Goal: Communication & Community: Answer question/provide support

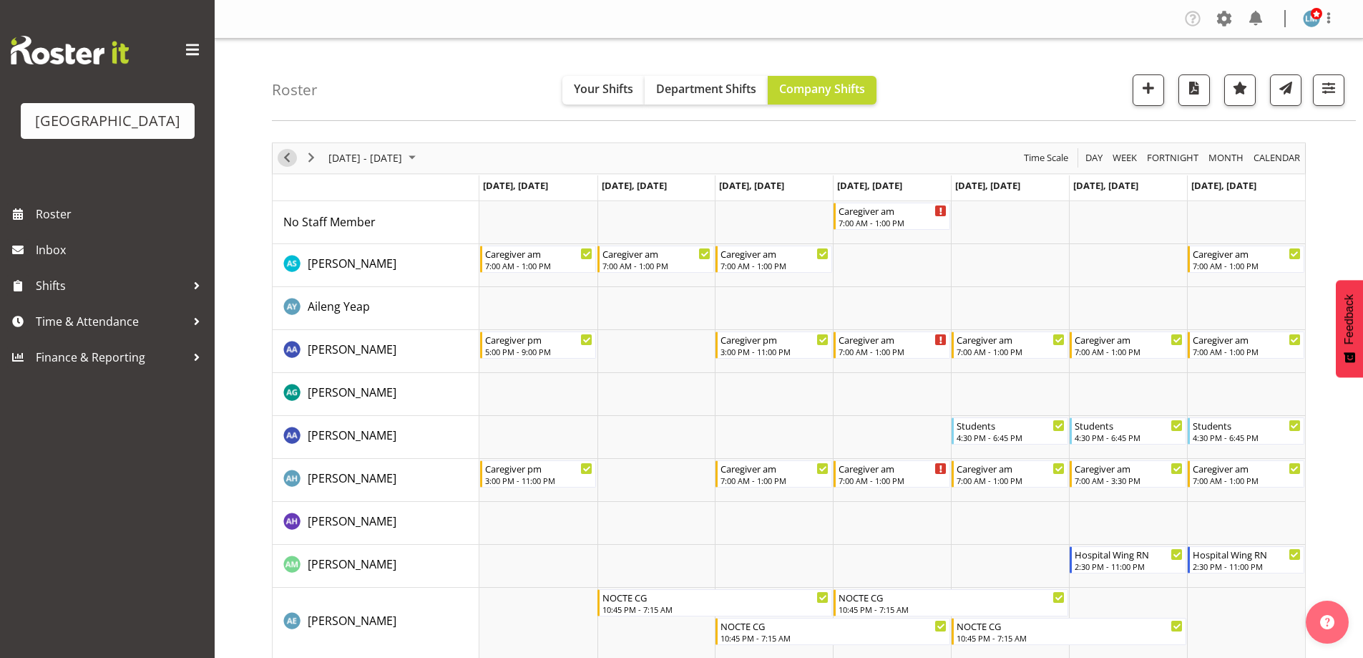
click at [281, 161] on span "Previous" at bounding box center [286, 158] width 17 height 18
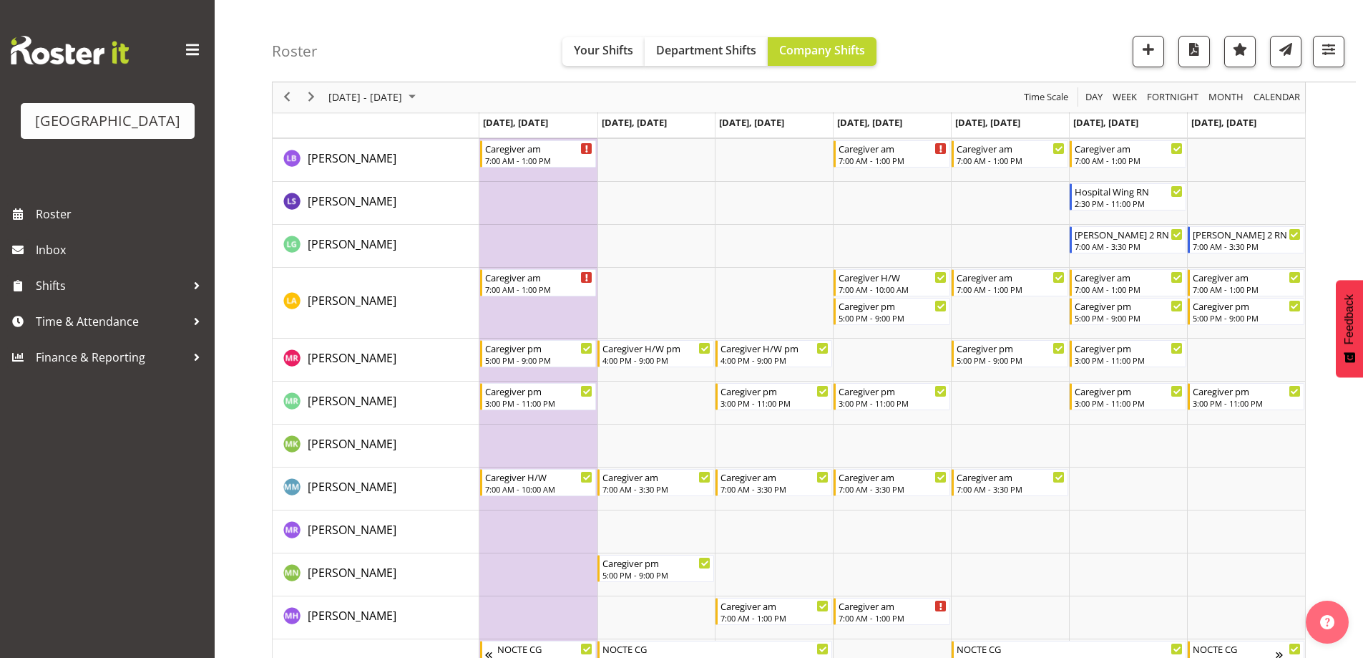
scroll to position [3006, 0]
click at [306, 99] on span "Next" at bounding box center [311, 98] width 17 height 18
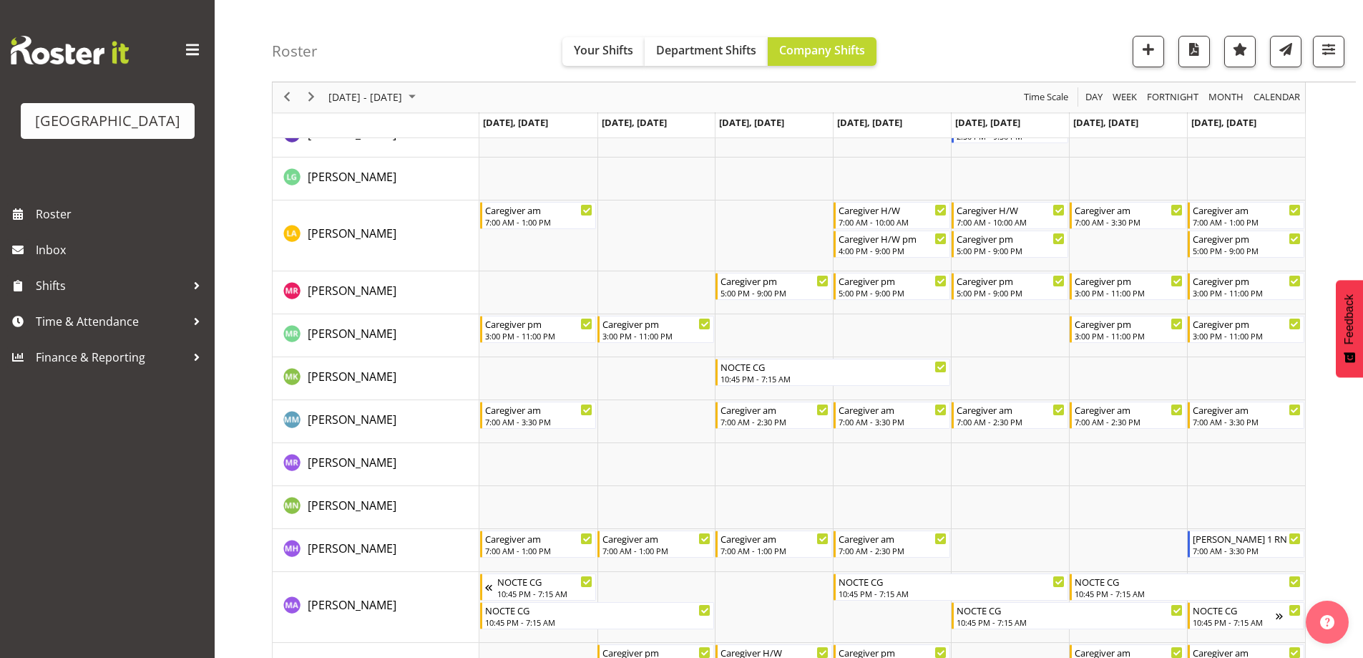
scroll to position [2791, 0]
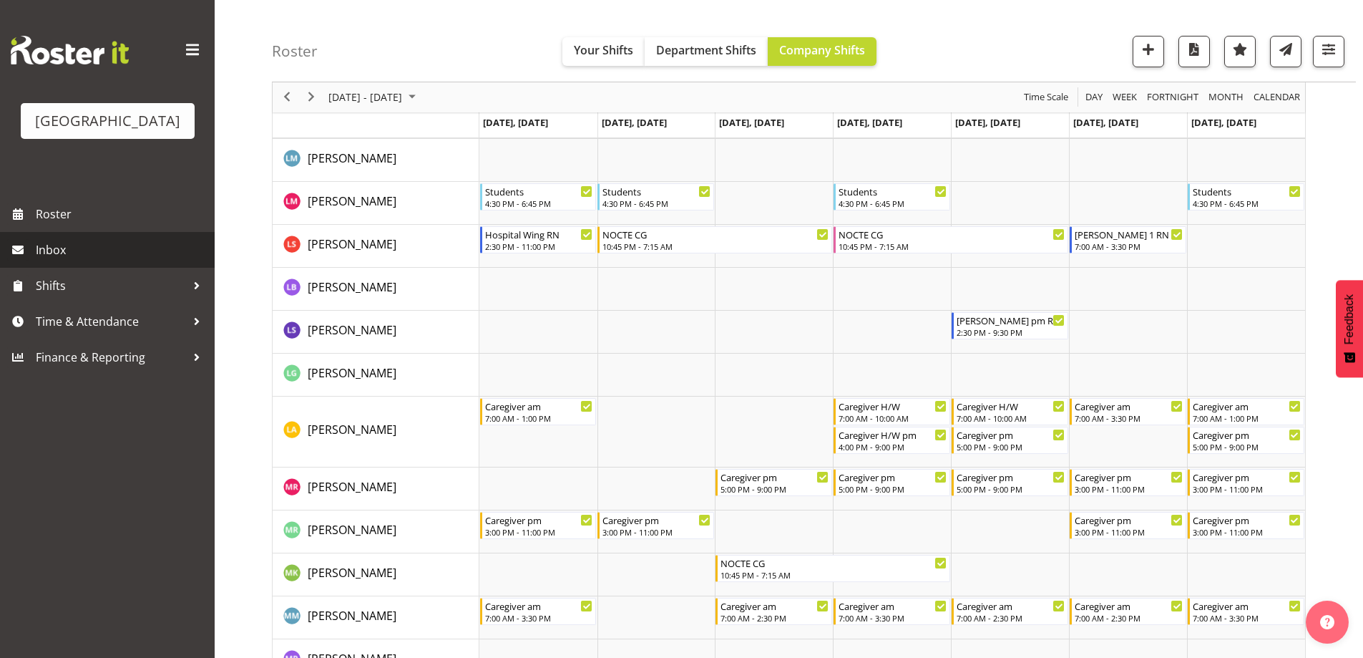
click at [61, 260] on span "Inbox" at bounding box center [122, 249] width 172 height 21
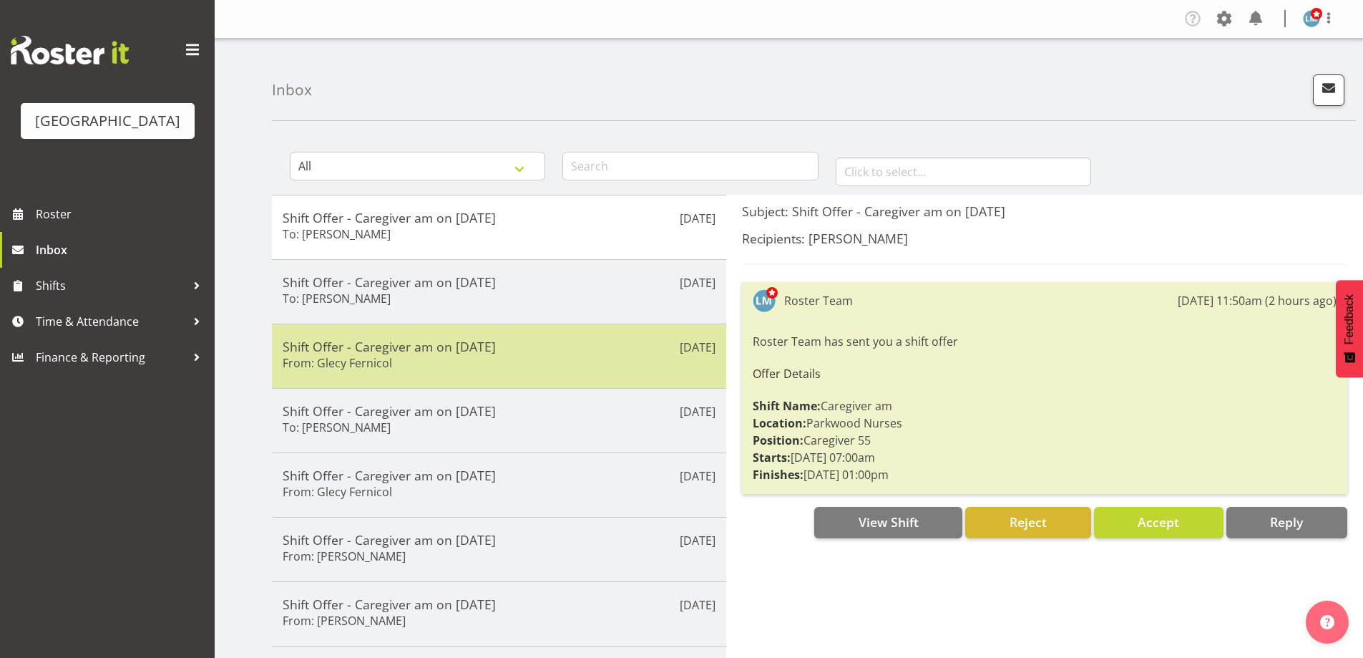
click at [549, 344] on h5 "Shift Offer - Caregiver am on [DATE]" at bounding box center [499, 346] width 433 height 16
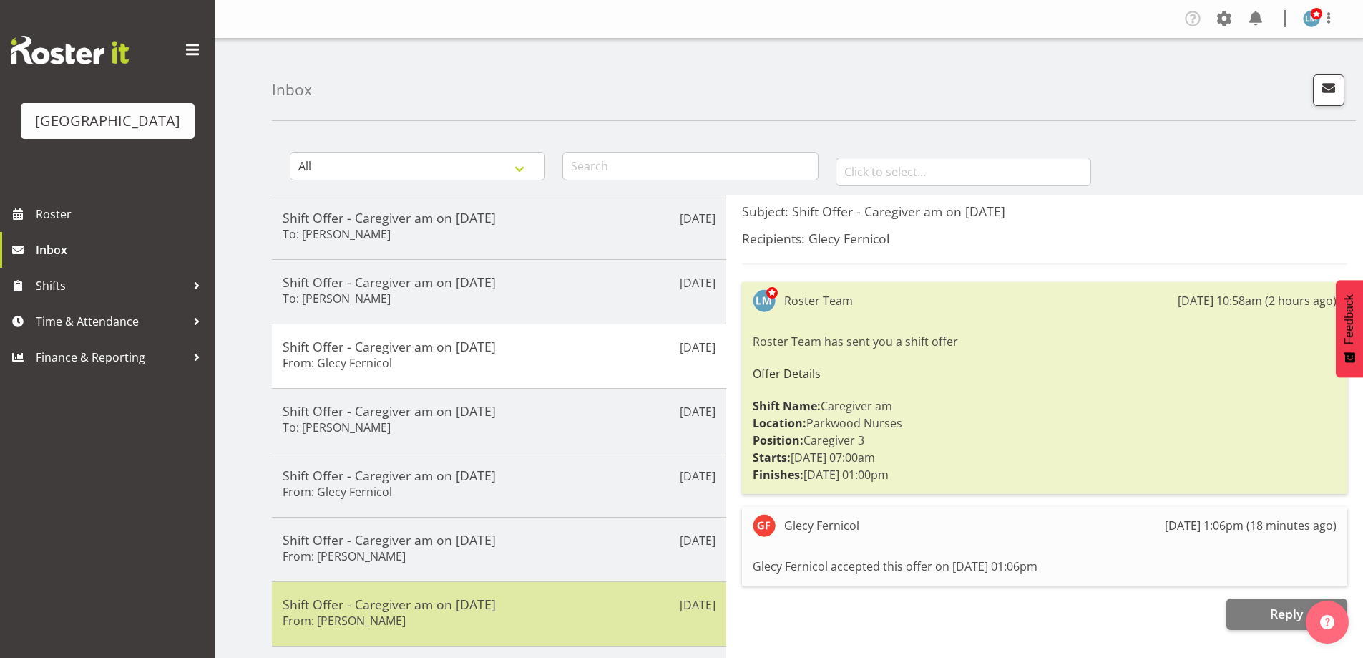
click at [469, 623] on div "Shift Offer - Caregiver am on 04/10/25 From: Jamilla Lockyer" at bounding box center [499, 613] width 433 height 35
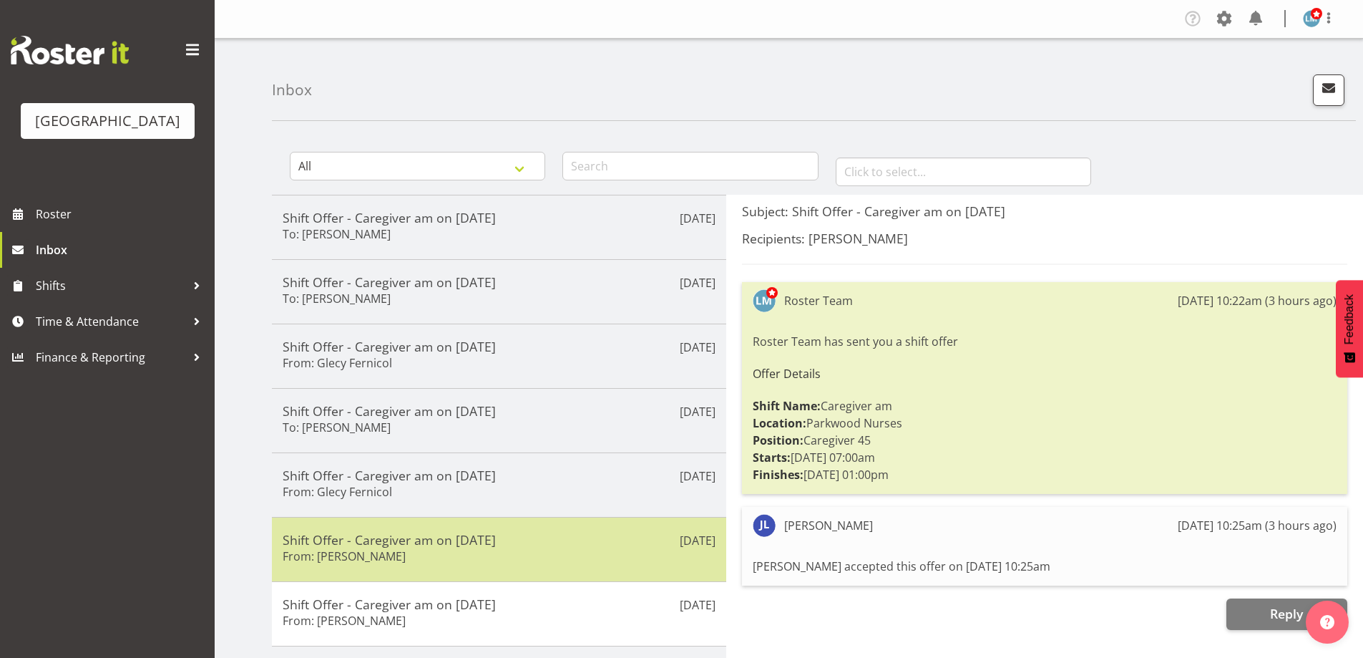
click at [464, 547] on h5 "Shift Offer - Caregiver am on 02/10/25" at bounding box center [499, 540] width 433 height 16
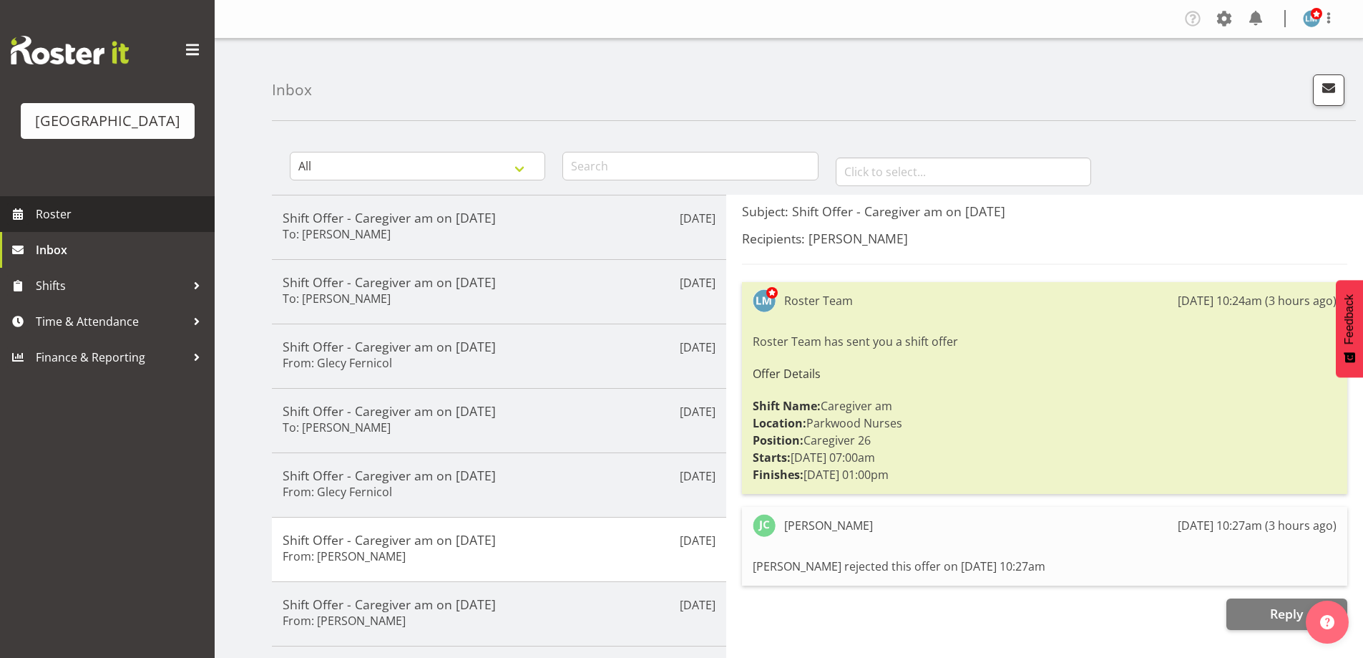
click at [54, 225] on span "Roster" at bounding box center [122, 213] width 172 height 21
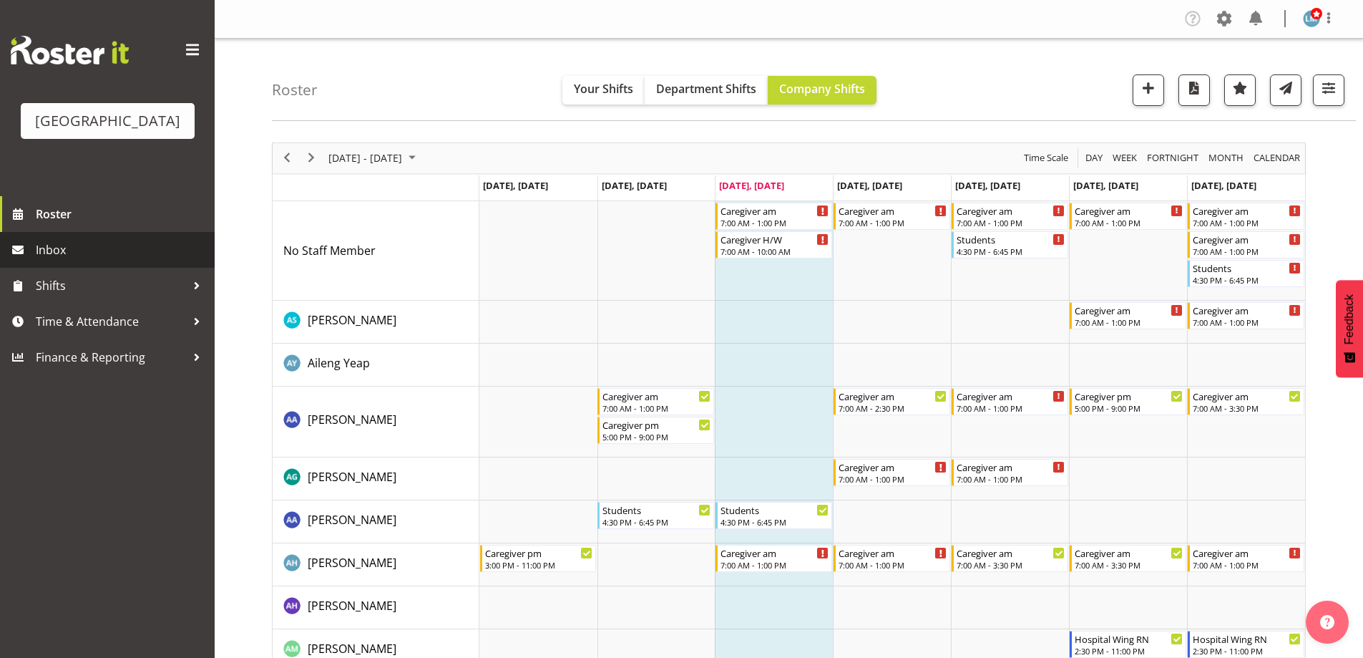
click at [92, 260] on span "Inbox" at bounding box center [122, 249] width 172 height 21
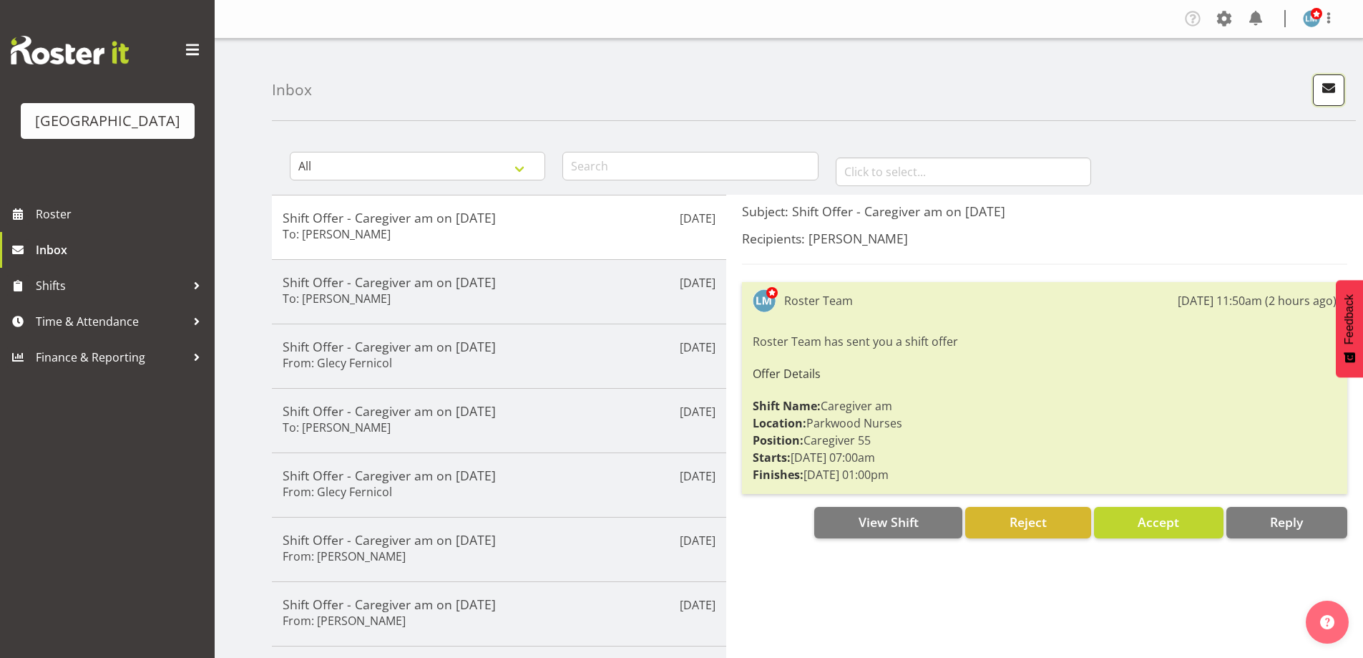
click at [1323, 82] on span "button" at bounding box center [1329, 88] width 19 height 19
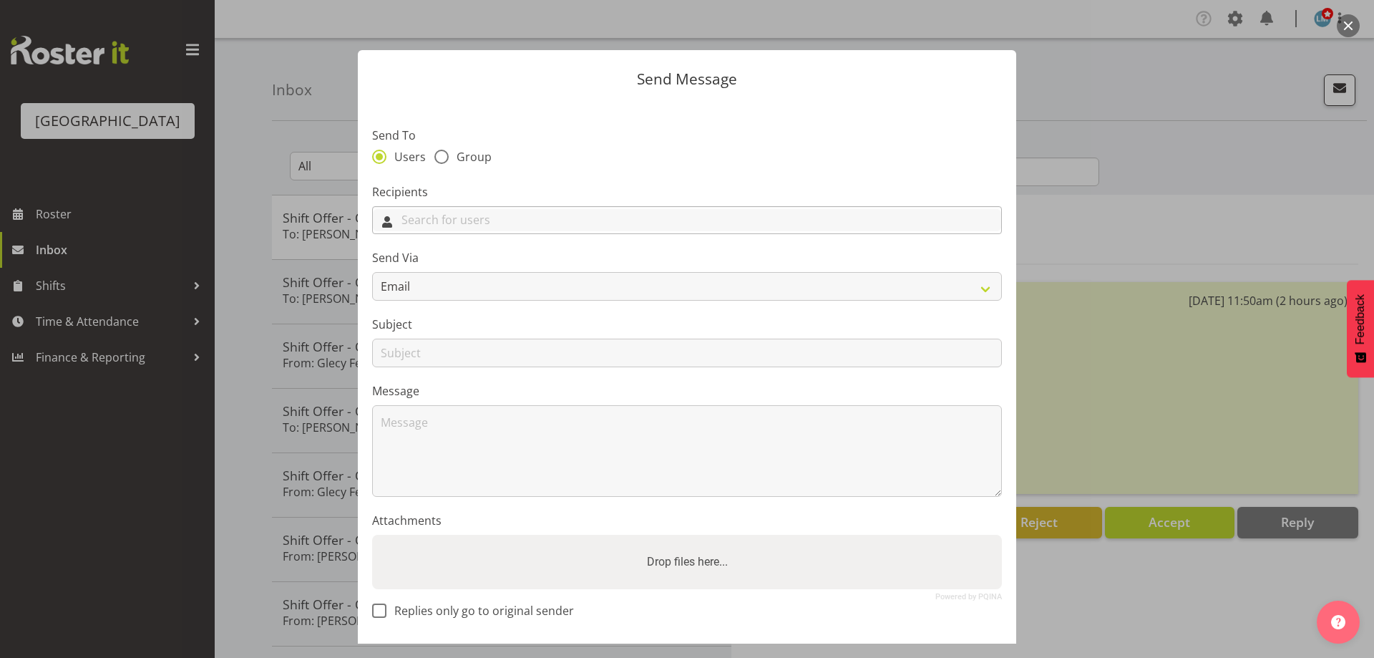
click at [572, 229] on input "text" at bounding box center [687, 220] width 628 height 22
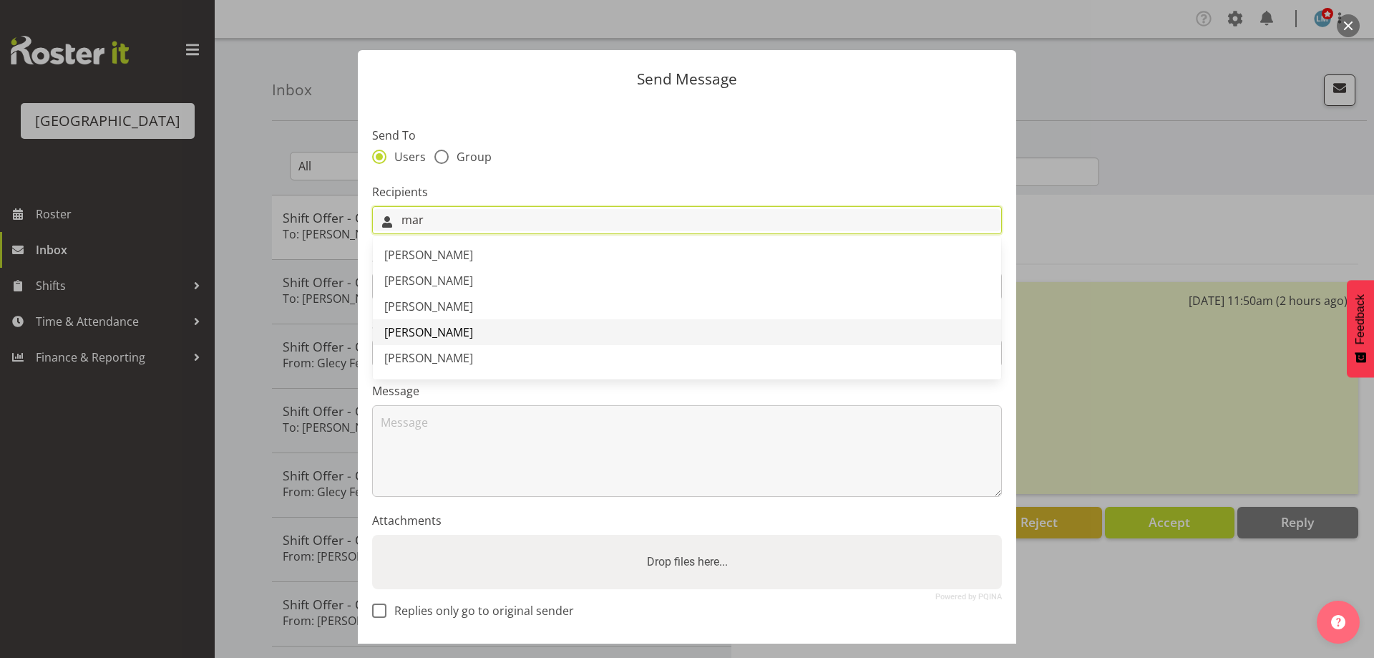
type input "mar"
click at [536, 328] on link "[PERSON_NAME]" at bounding box center [687, 332] width 628 height 26
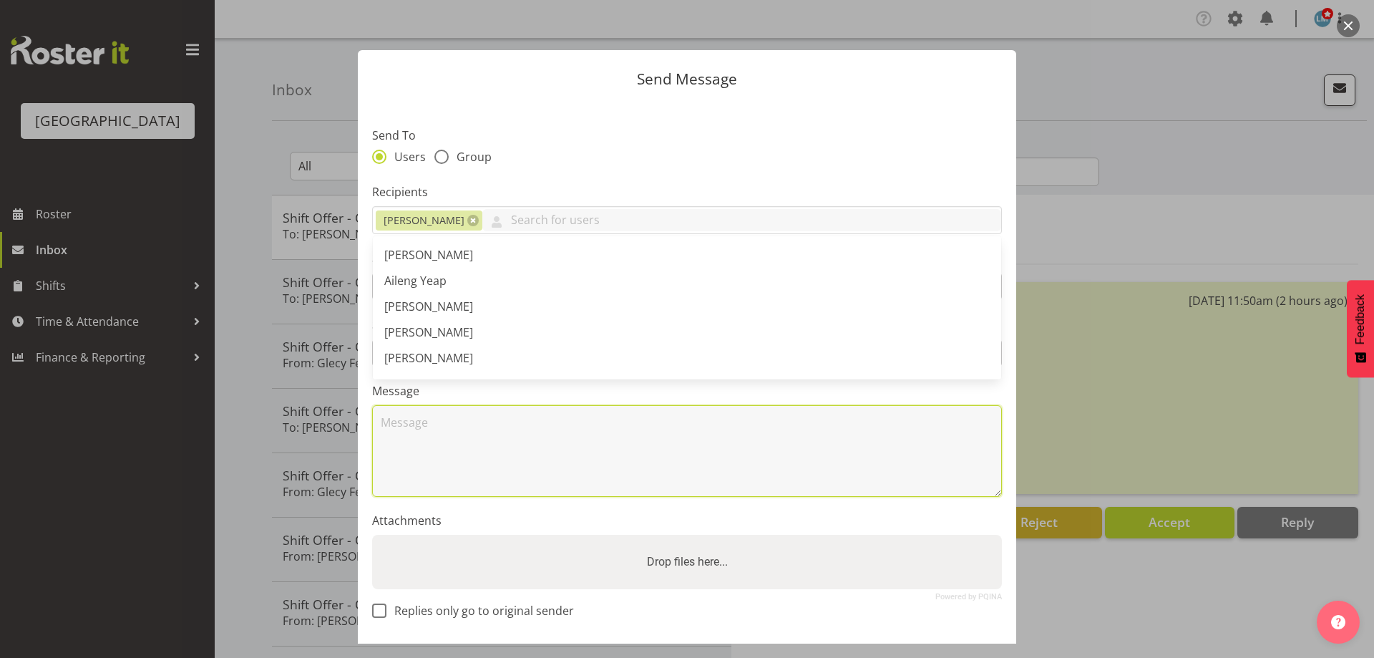
click at [432, 447] on textarea at bounding box center [687, 451] width 630 height 92
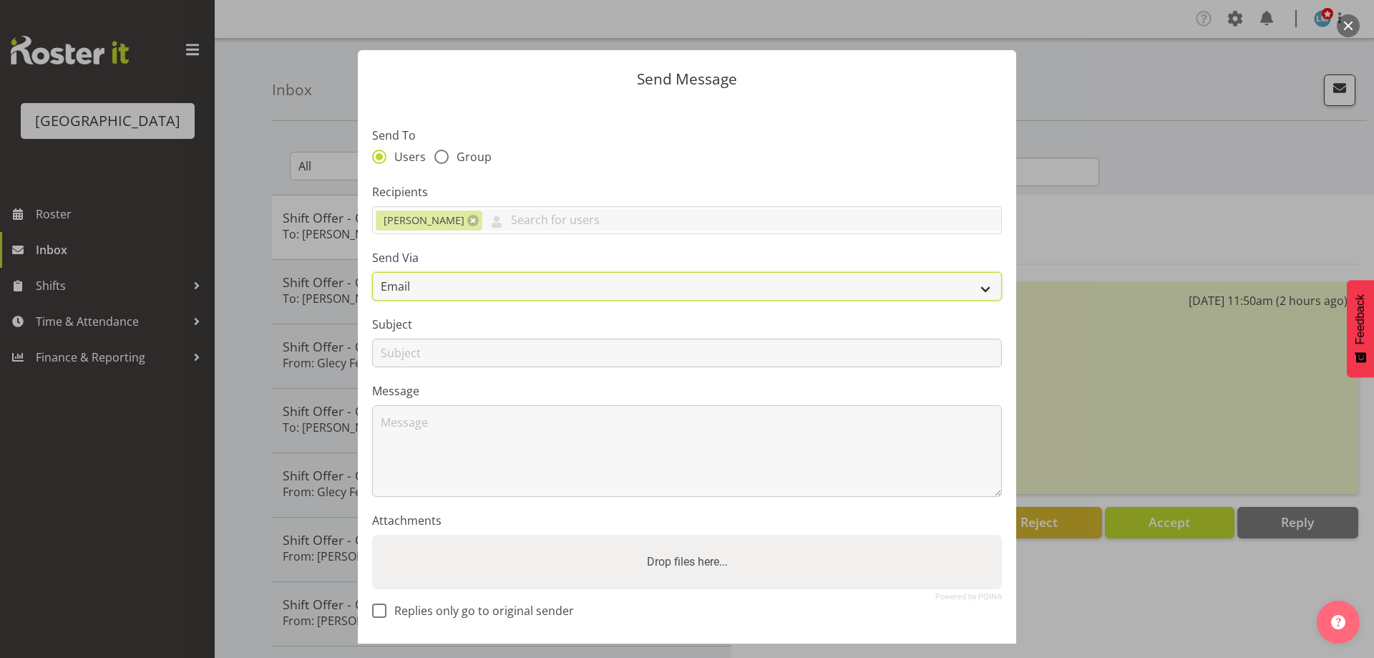
click at [444, 282] on select "Email SMS" at bounding box center [687, 286] width 630 height 29
select select "sms"
click at [372, 272] on select "Email SMS" at bounding box center [687, 286] width 630 height 29
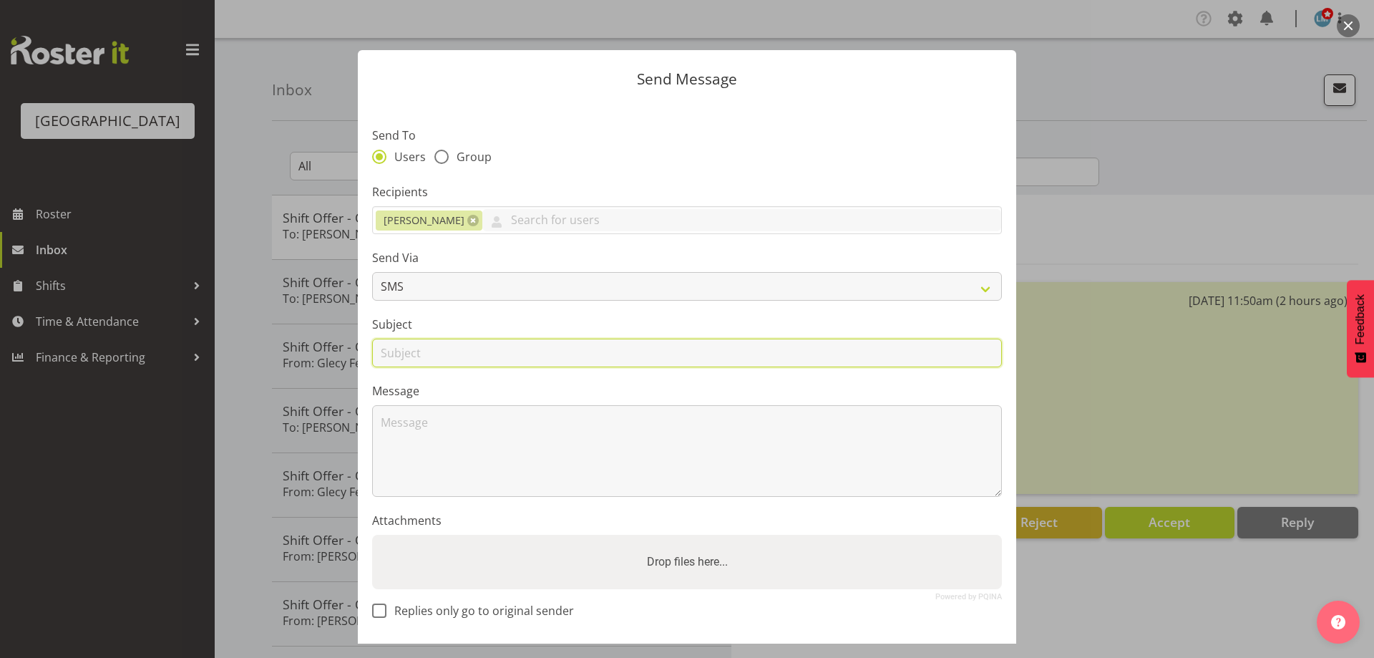
click at [394, 349] on input "text" at bounding box center [687, 352] width 630 height 29
type input "shift"
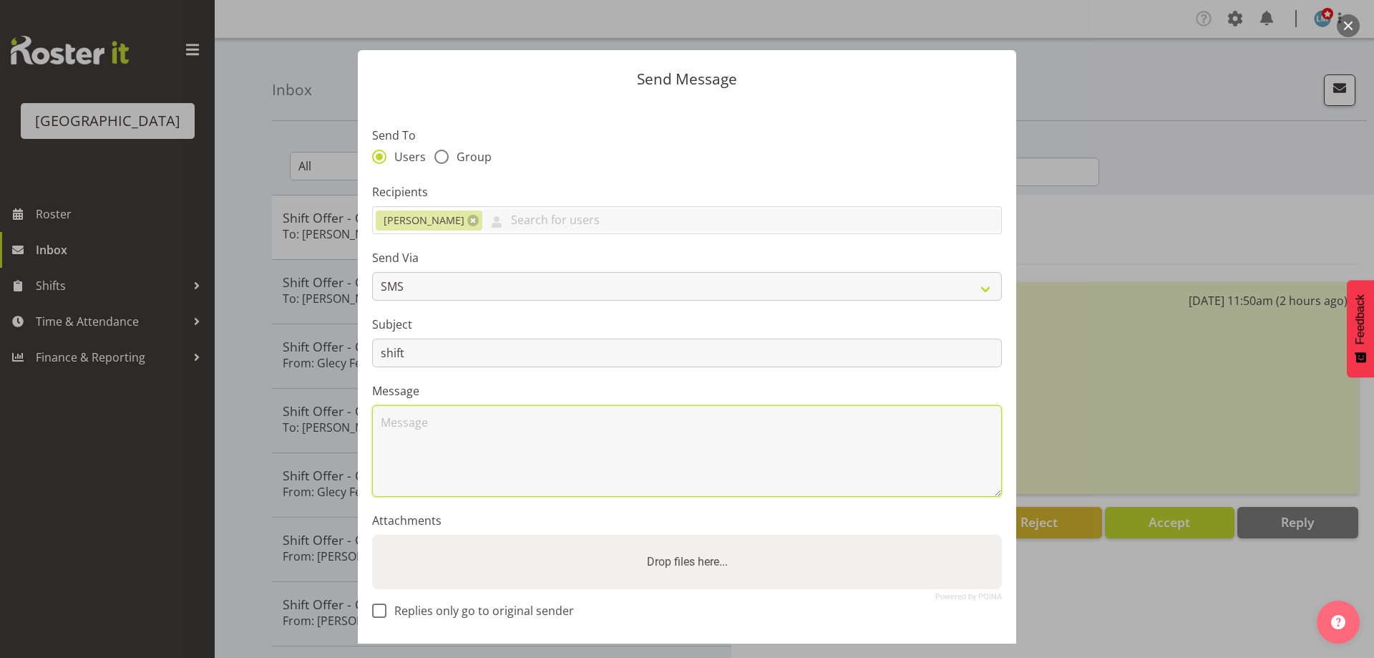
click at [409, 449] on textarea at bounding box center [687, 451] width 630 height 92
click at [614, 424] on textarea "Hi Maricon Yes you are rostered to work 17/9 and 23/9 5-9pm shift. Thank you We…" at bounding box center [687, 451] width 630 height 92
click at [672, 419] on textarea "Hi Maricon Yes you are rostered to work 17/09 and 23/9 5-9pm shift. Thank you W…" at bounding box center [687, 451] width 630 height 92
click at [684, 421] on textarea "Hi Maricon Yes you are rostered to work 17/09 and 23/09 5-9pm shift. Thank you …" at bounding box center [687, 451] width 630 height 92
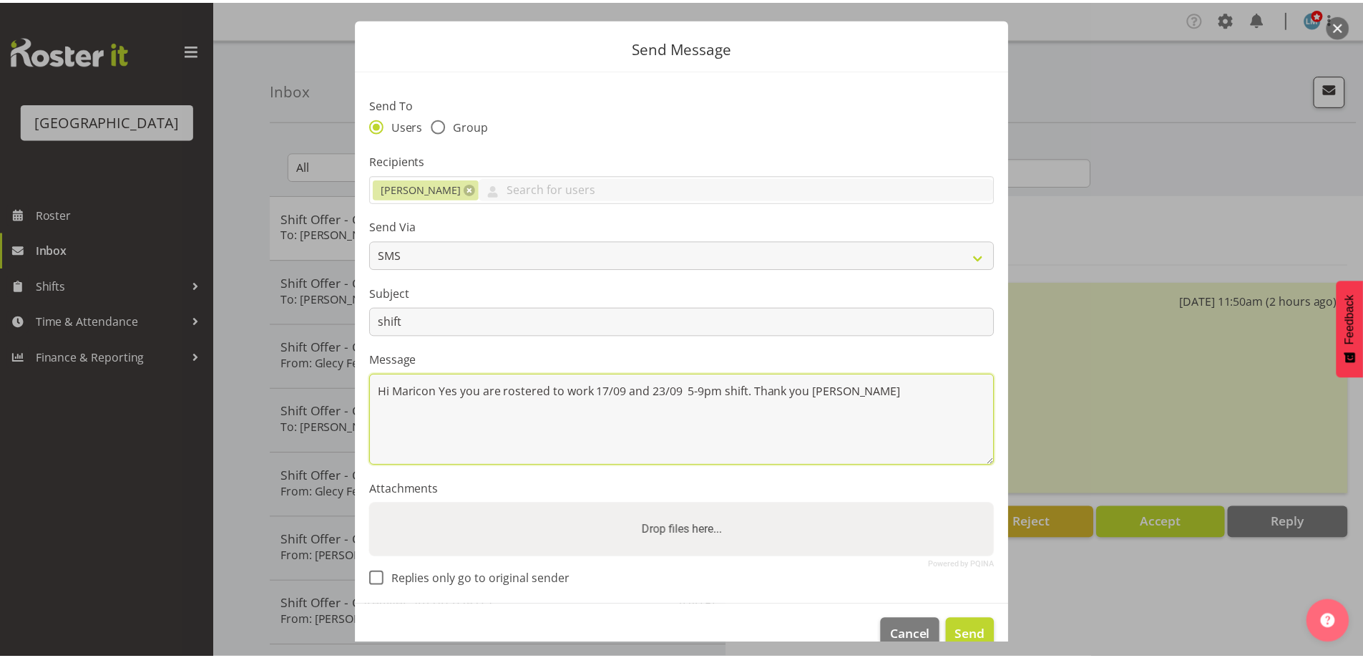
scroll to position [60, 0]
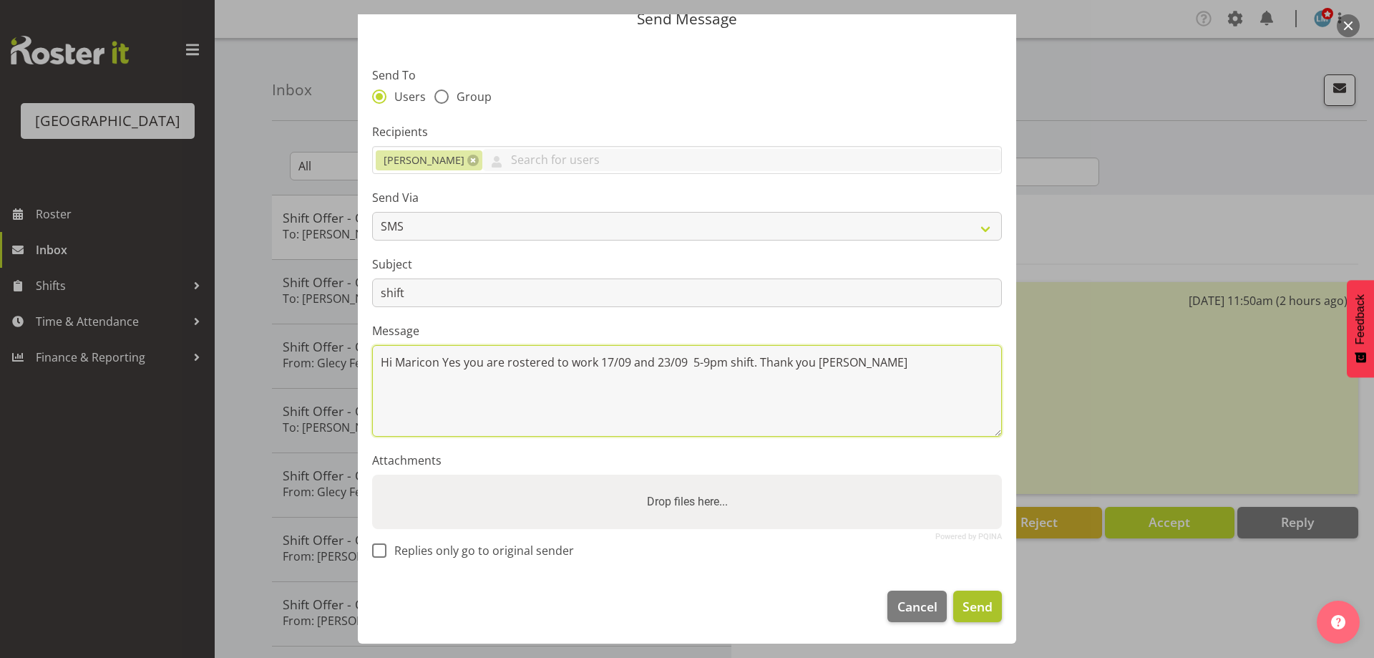
type textarea "Hi Maricon Yes you are rostered to work 17/09 and 23/09 5-9pm shift. Thank you …"
click at [973, 601] on span "Send" at bounding box center [978, 606] width 30 height 19
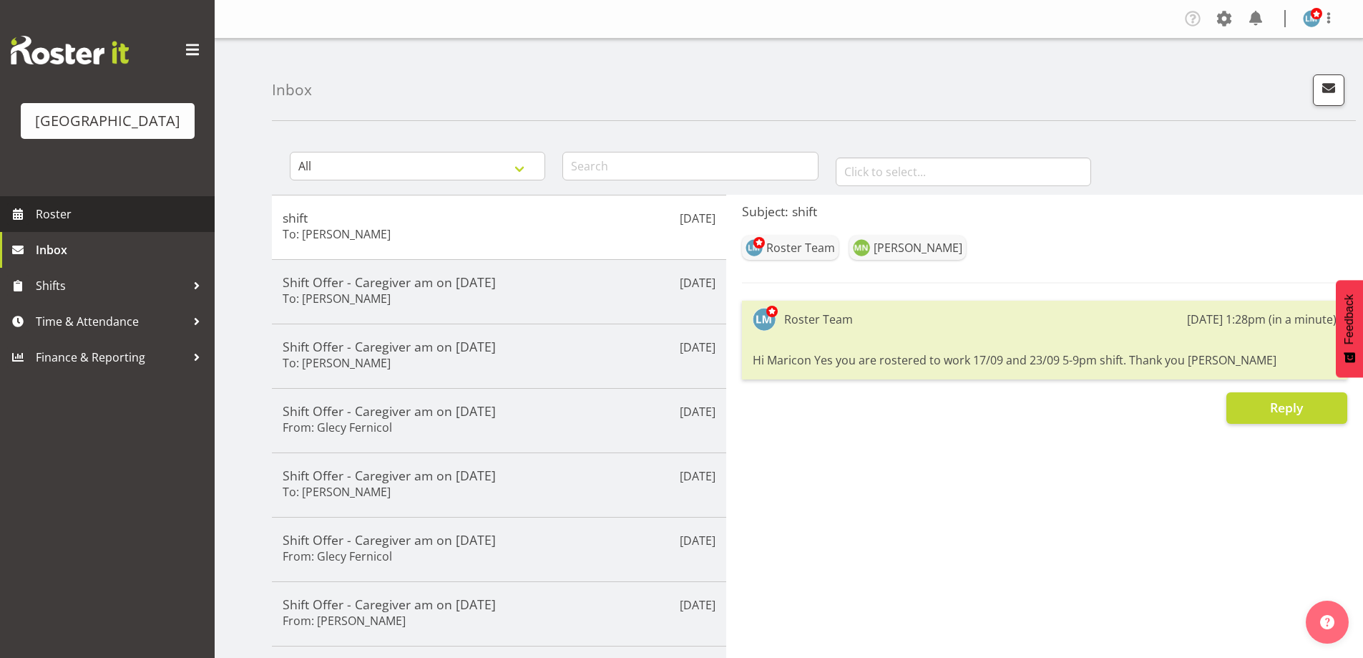
click at [84, 225] on span "Roster" at bounding box center [122, 213] width 172 height 21
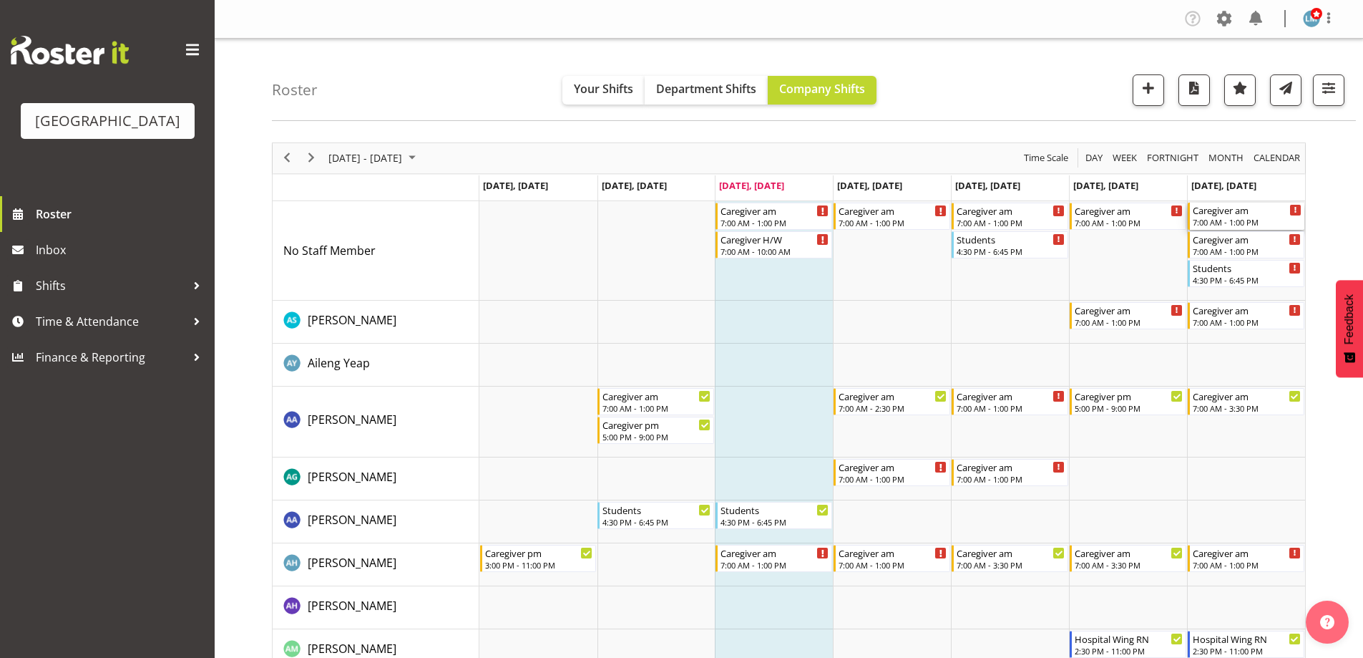
click at [1247, 216] on div "Caregiver am" at bounding box center [1247, 210] width 109 height 14
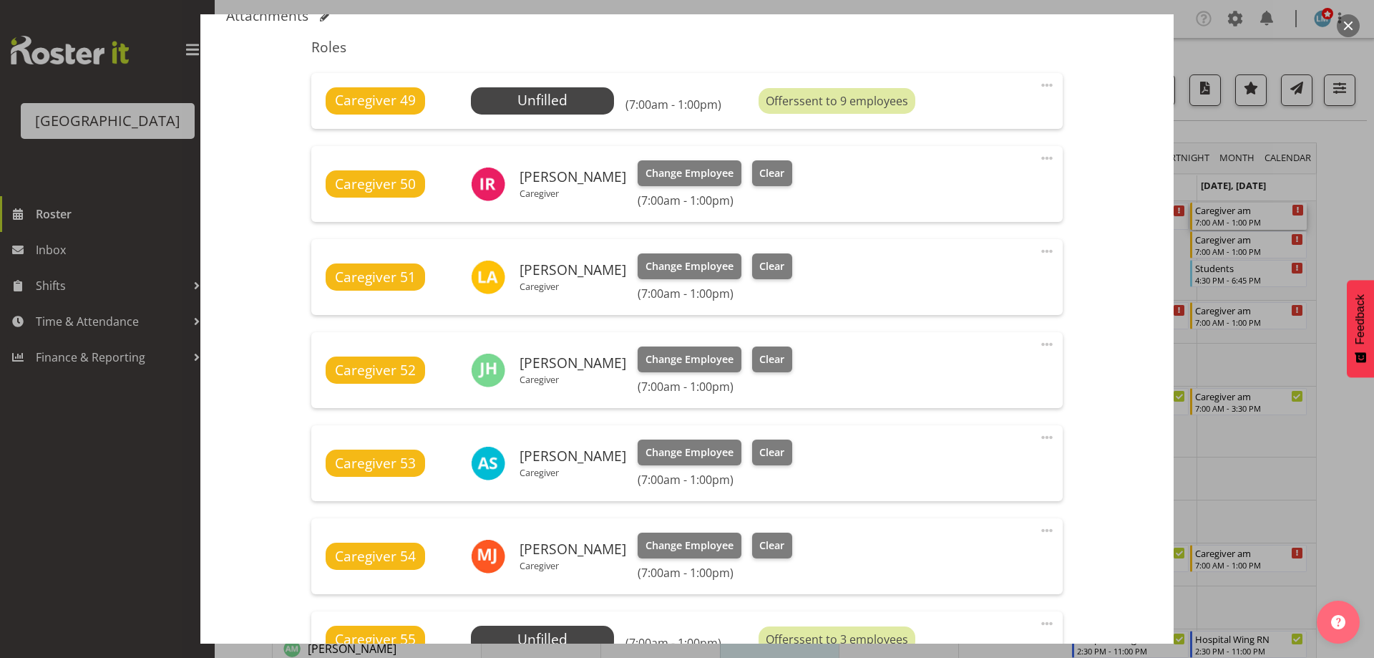
scroll to position [572, 0]
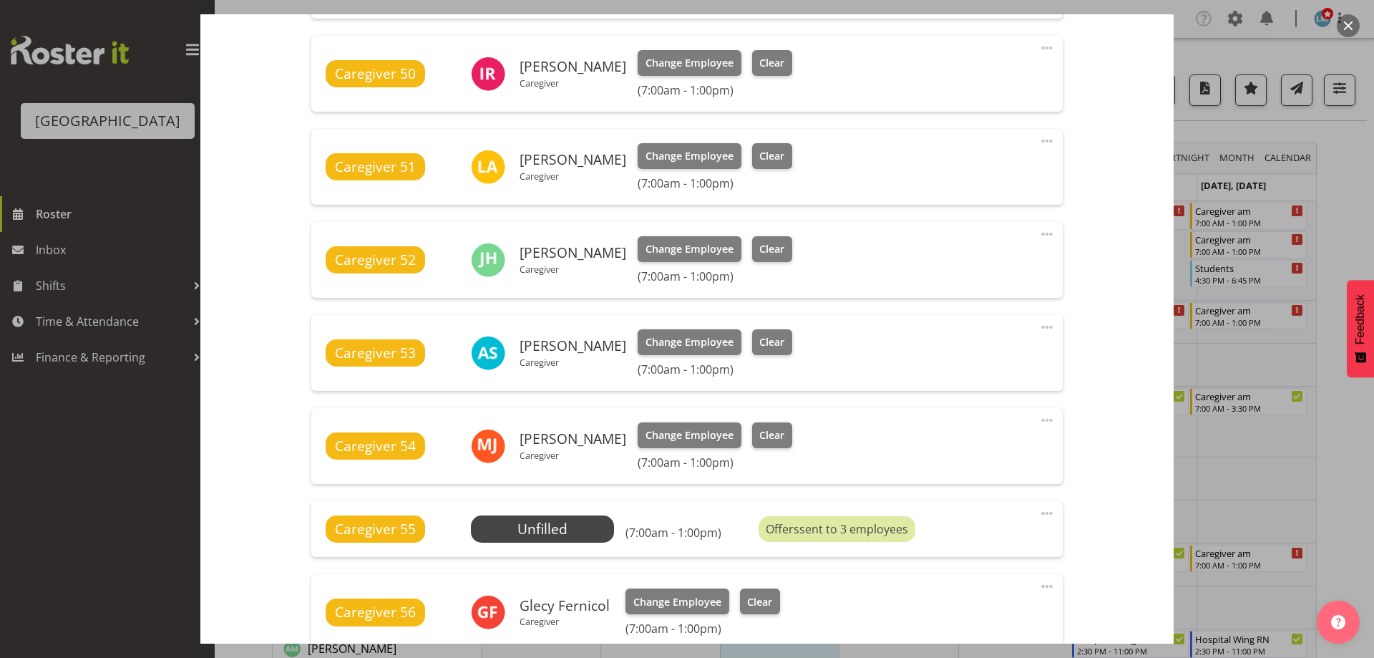
click at [1330, 167] on div at bounding box center [687, 329] width 1374 height 658
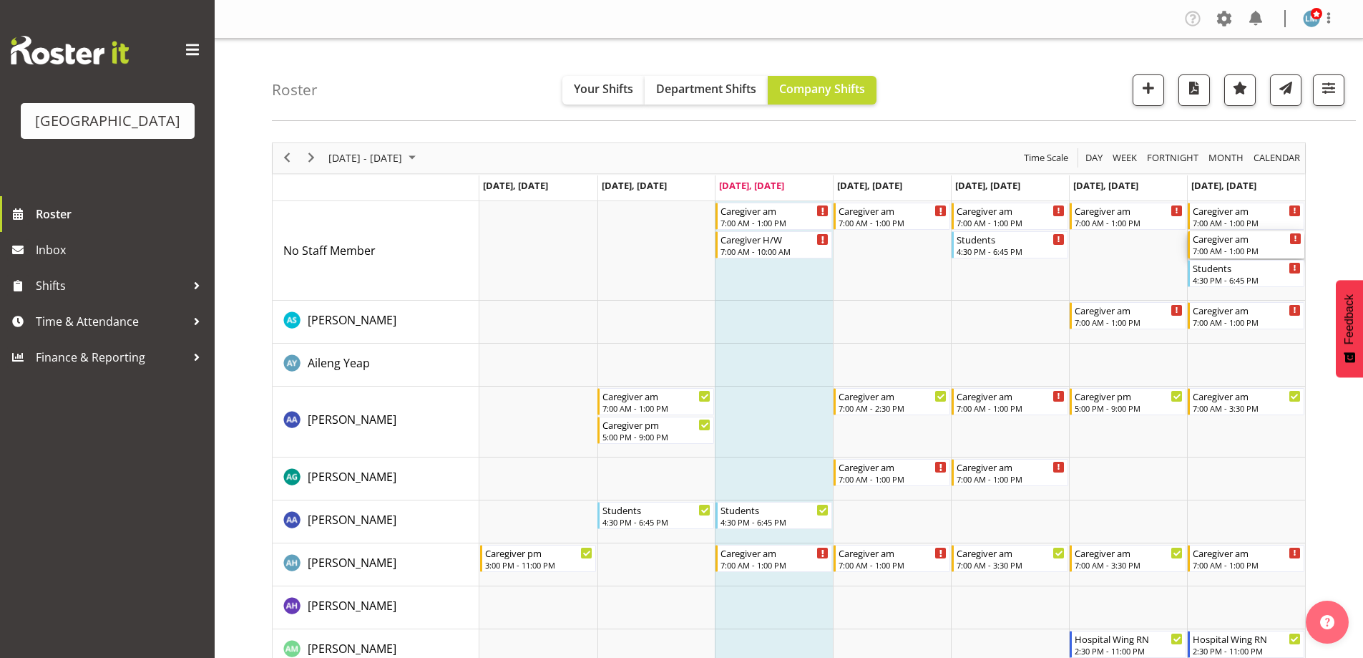
click at [1260, 233] on div "Caregiver am" at bounding box center [1247, 238] width 109 height 14
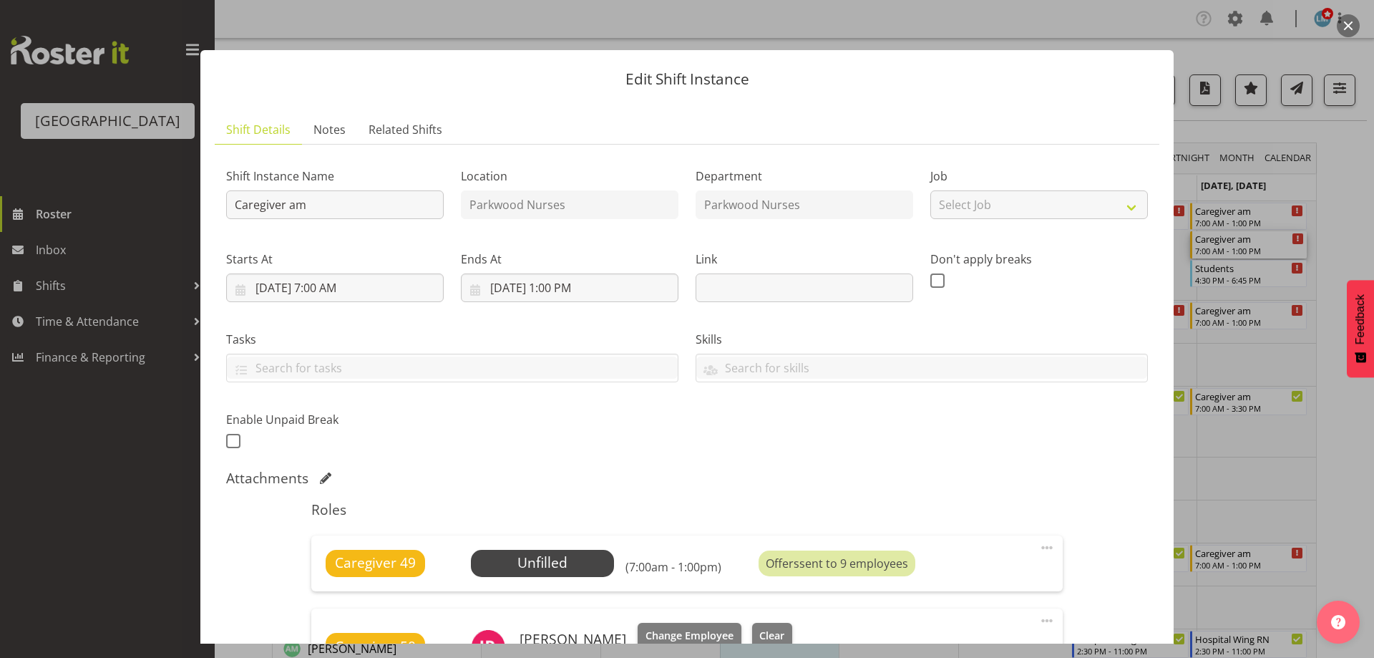
scroll to position [215, 0]
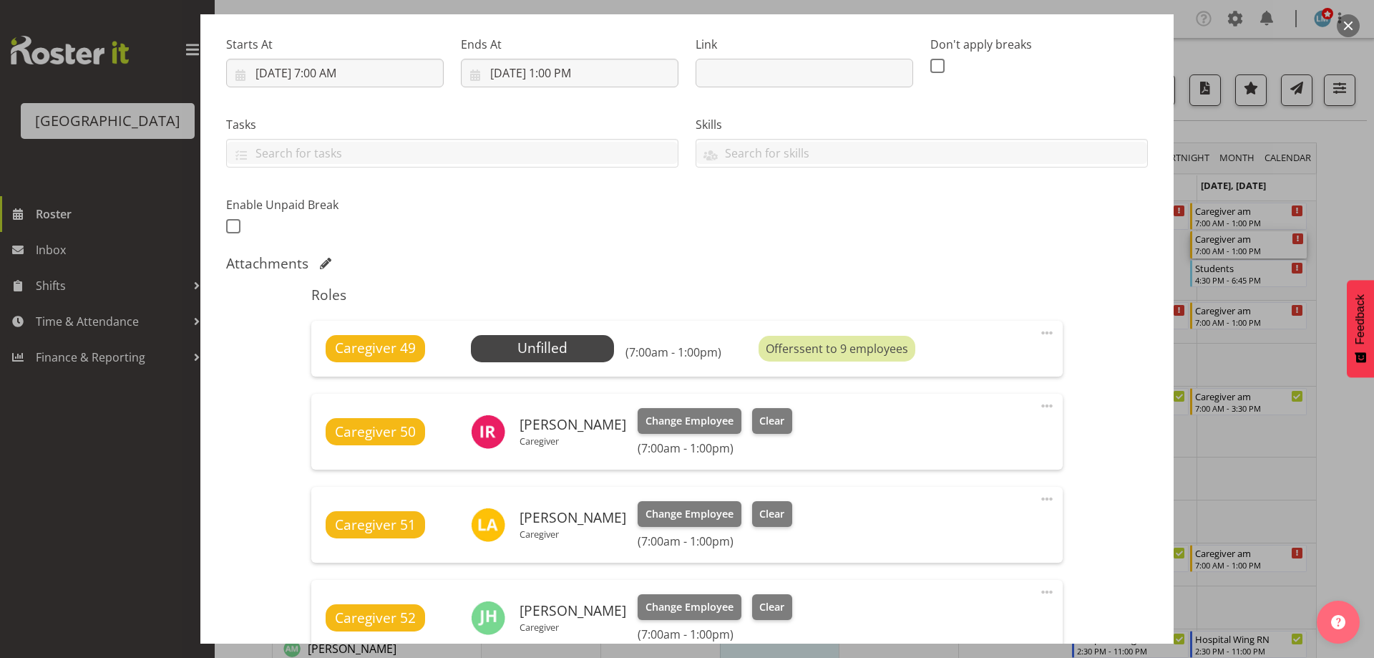
click at [1343, 227] on div at bounding box center [687, 329] width 1374 height 658
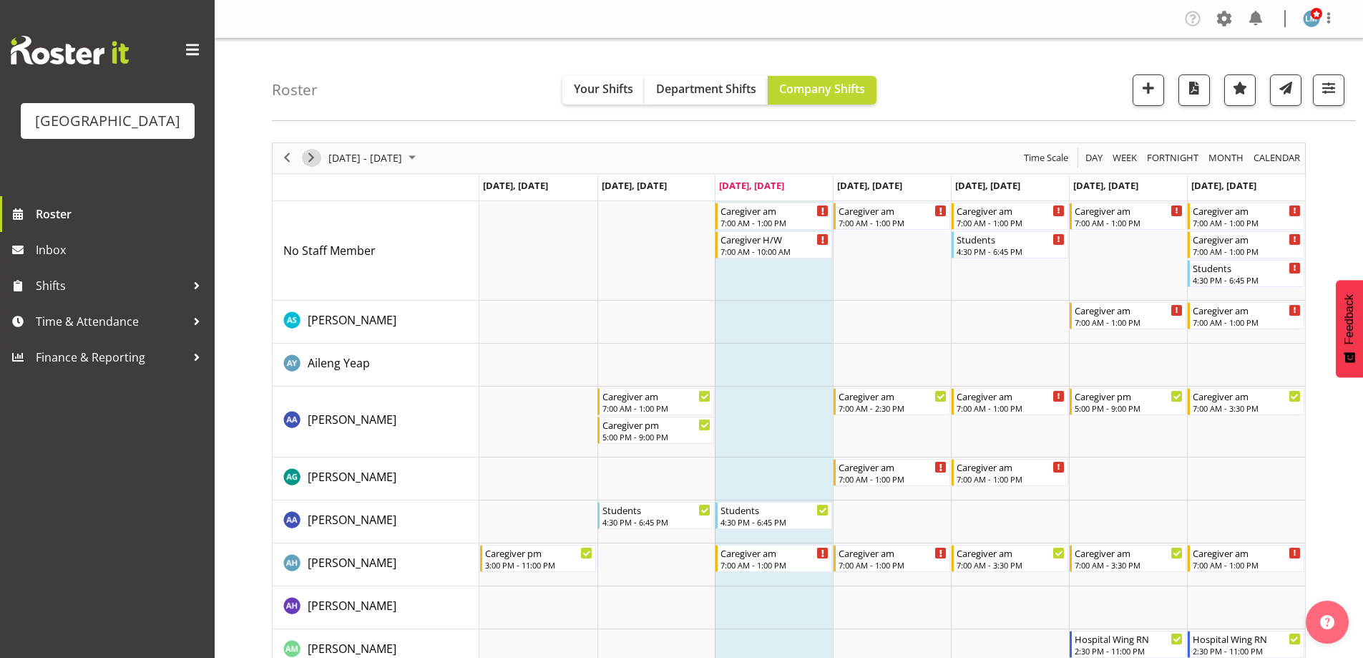
click at [318, 153] on span "Next" at bounding box center [311, 158] width 17 height 18
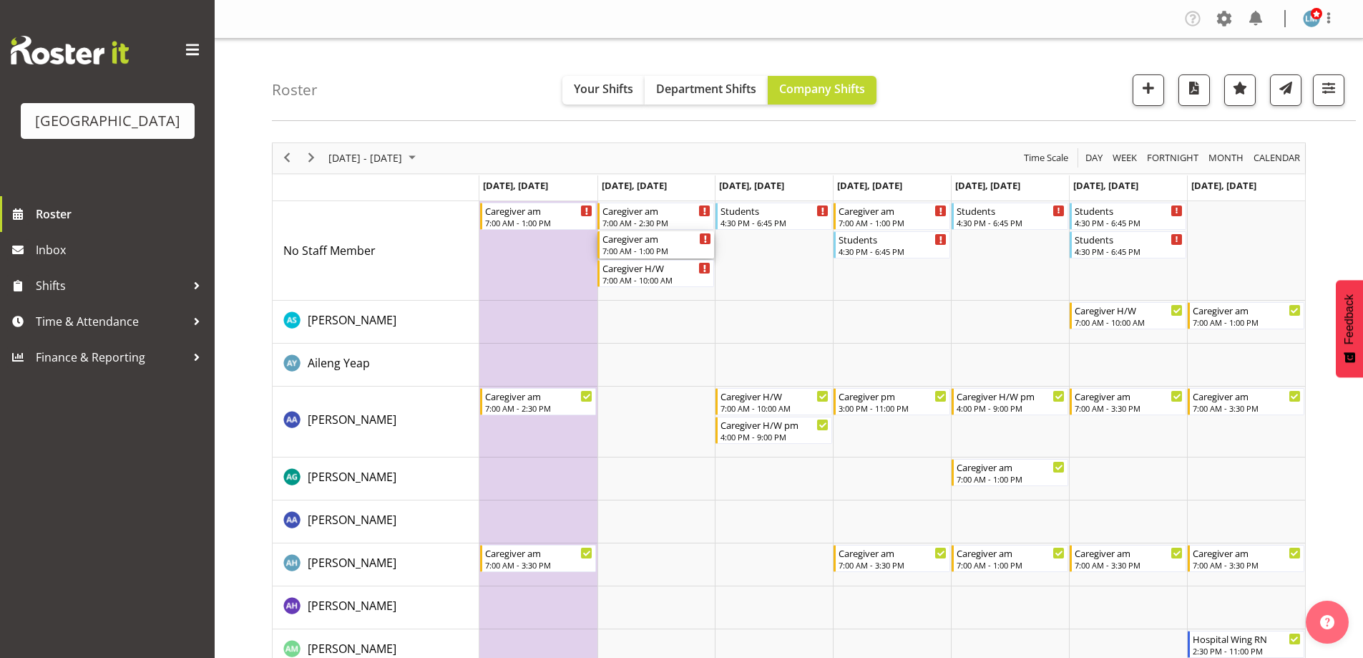
click at [645, 253] on div "7:00 AM - 1:00 PM" at bounding box center [657, 250] width 109 height 11
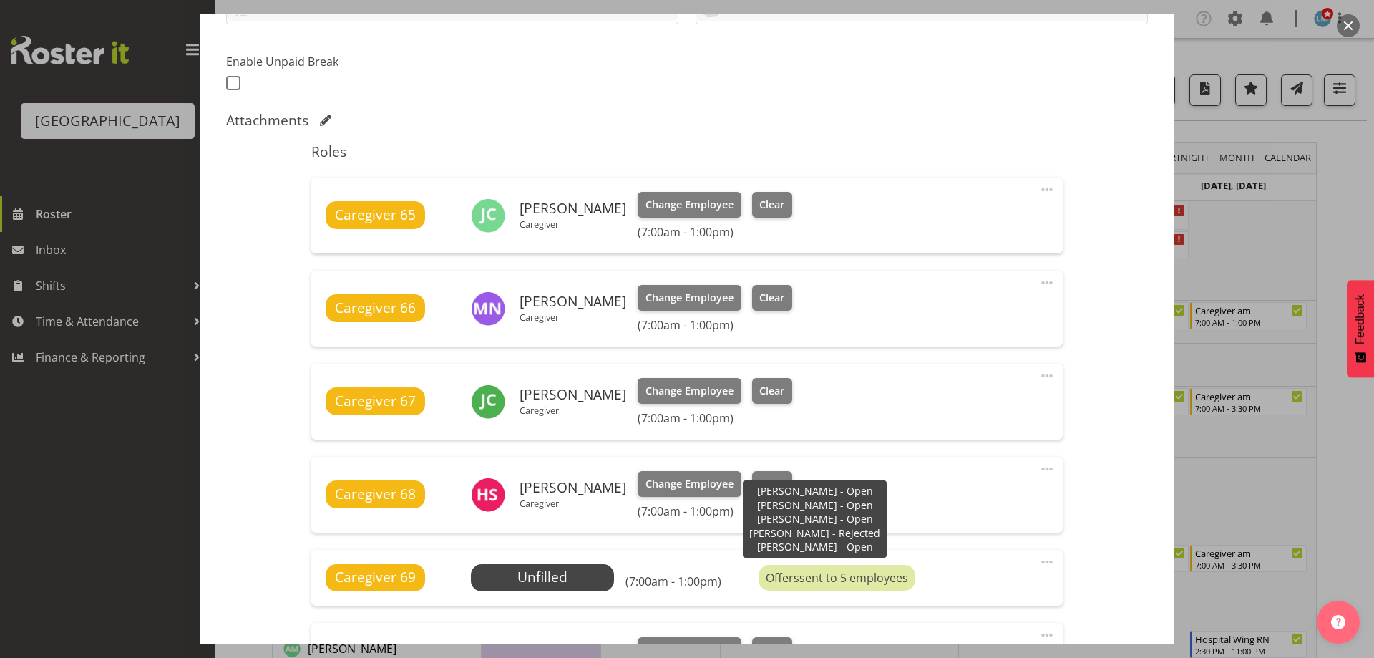
scroll to position [429, 0]
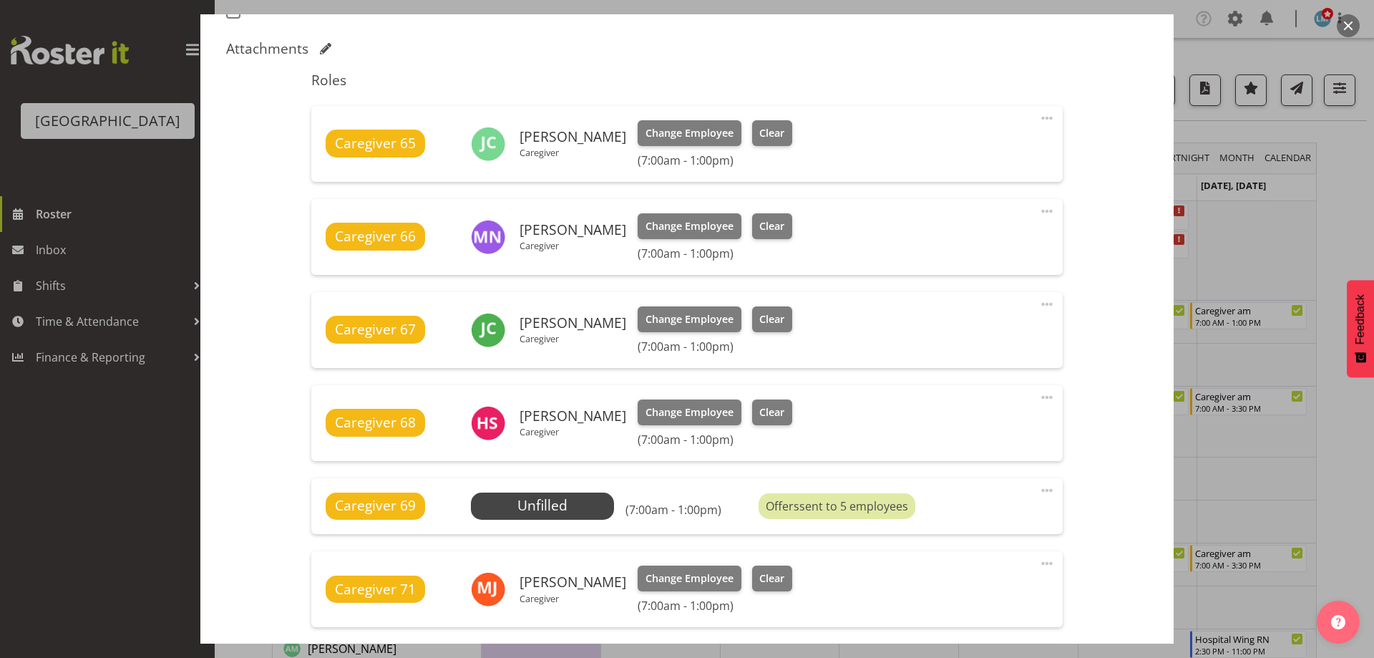
drag, startPoint x: 1313, startPoint y: 240, endPoint x: 1318, endPoint y: 233, distance: 9.3
click at [1313, 239] on div at bounding box center [687, 329] width 1374 height 658
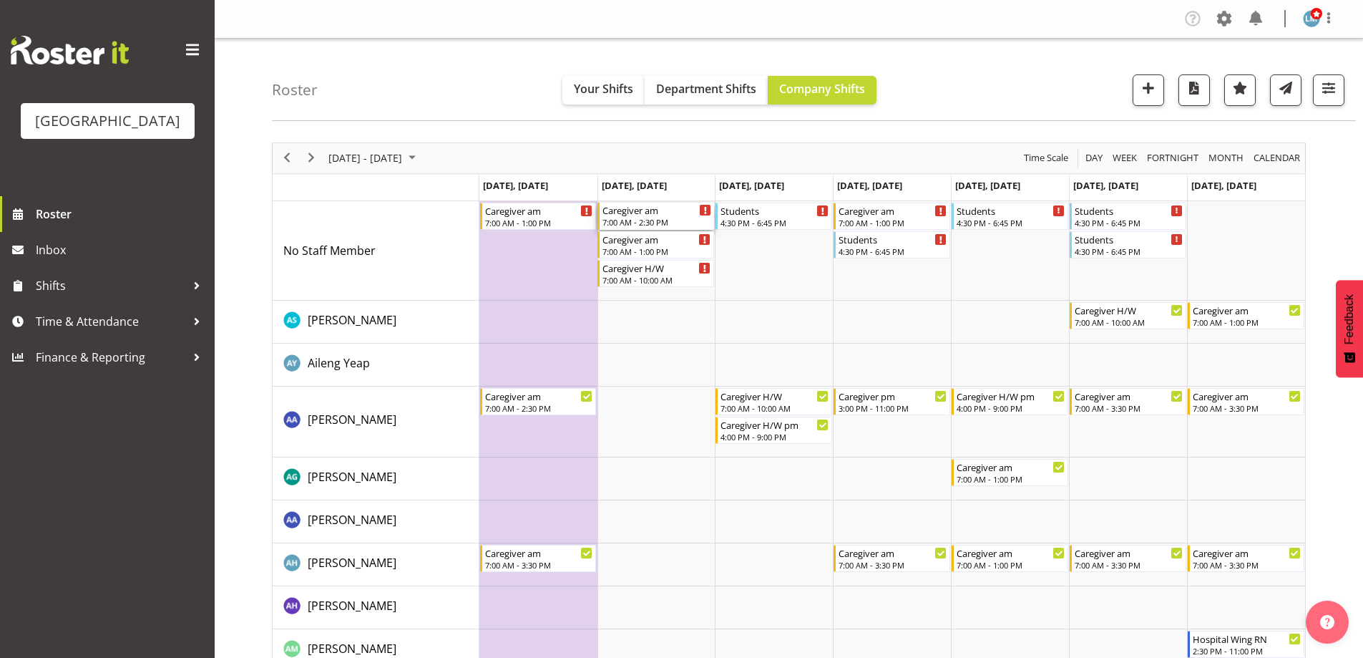
click at [658, 223] on div "7:00 AM - 2:30 PM" at bounding box center [657, 221] width 109 height 11
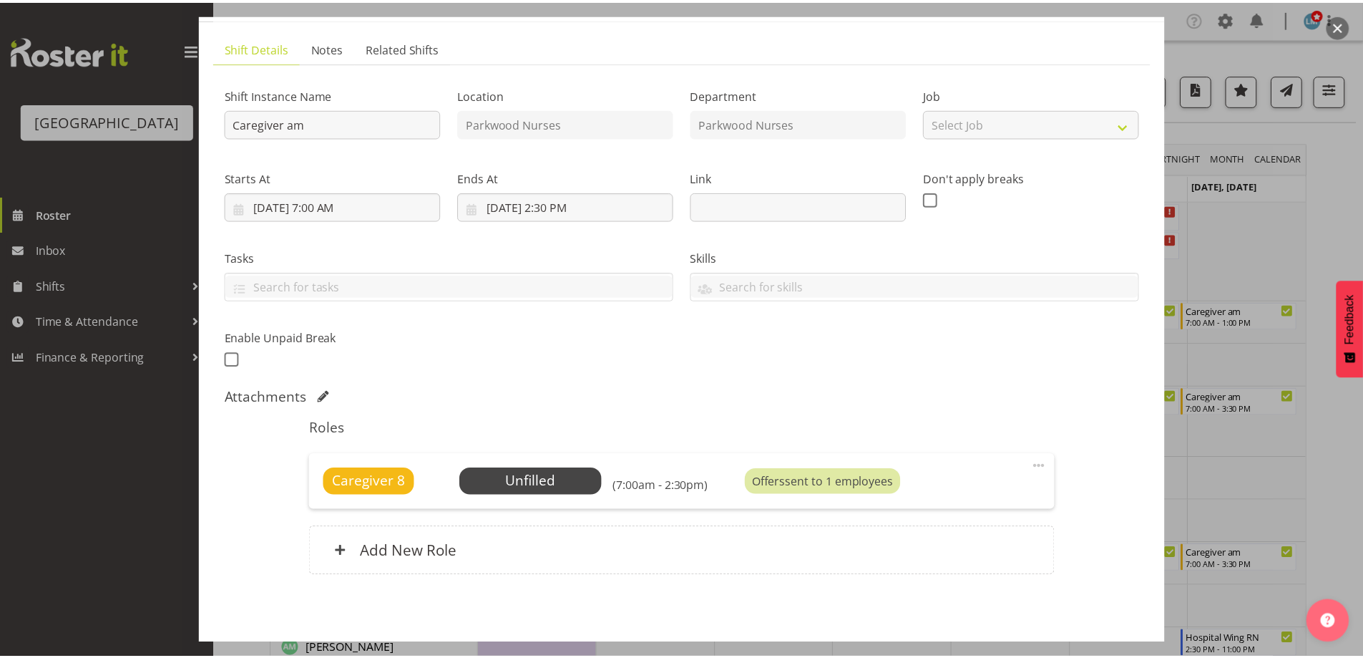
scroll to position [141, 0]
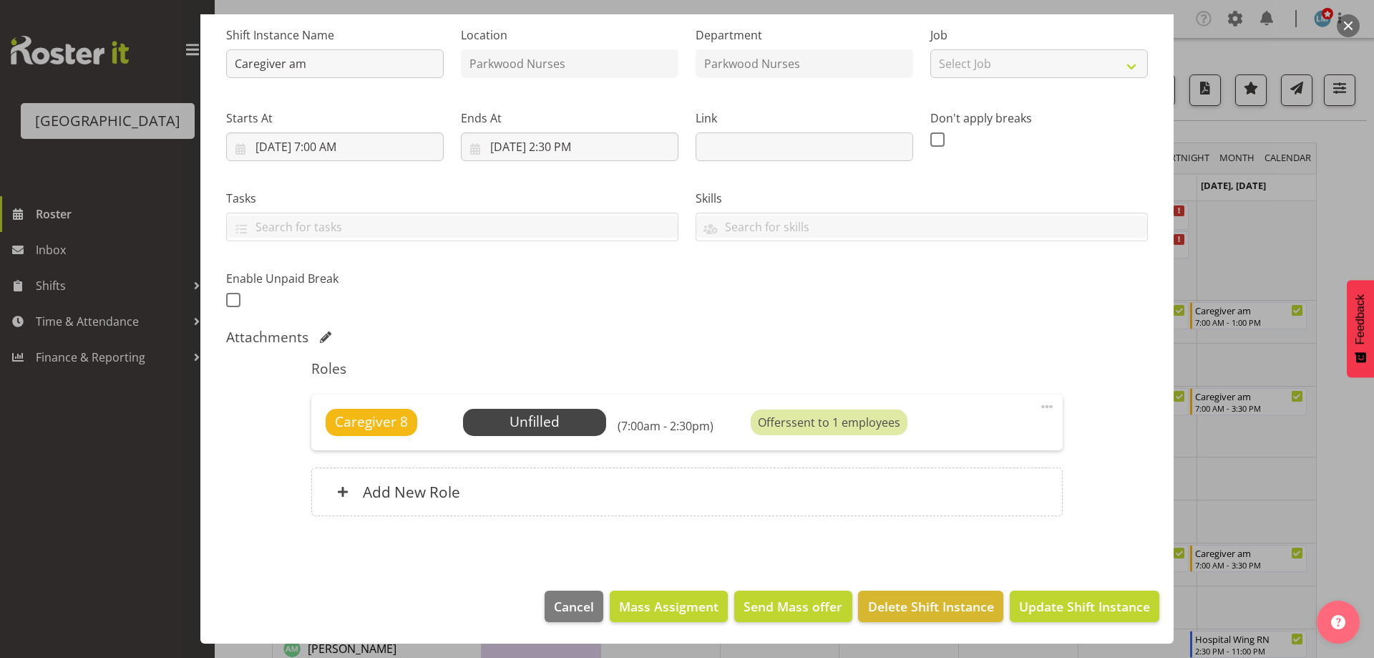
click at [1337, 182] on div at bounding box center [687, 329] width 1374 height 658
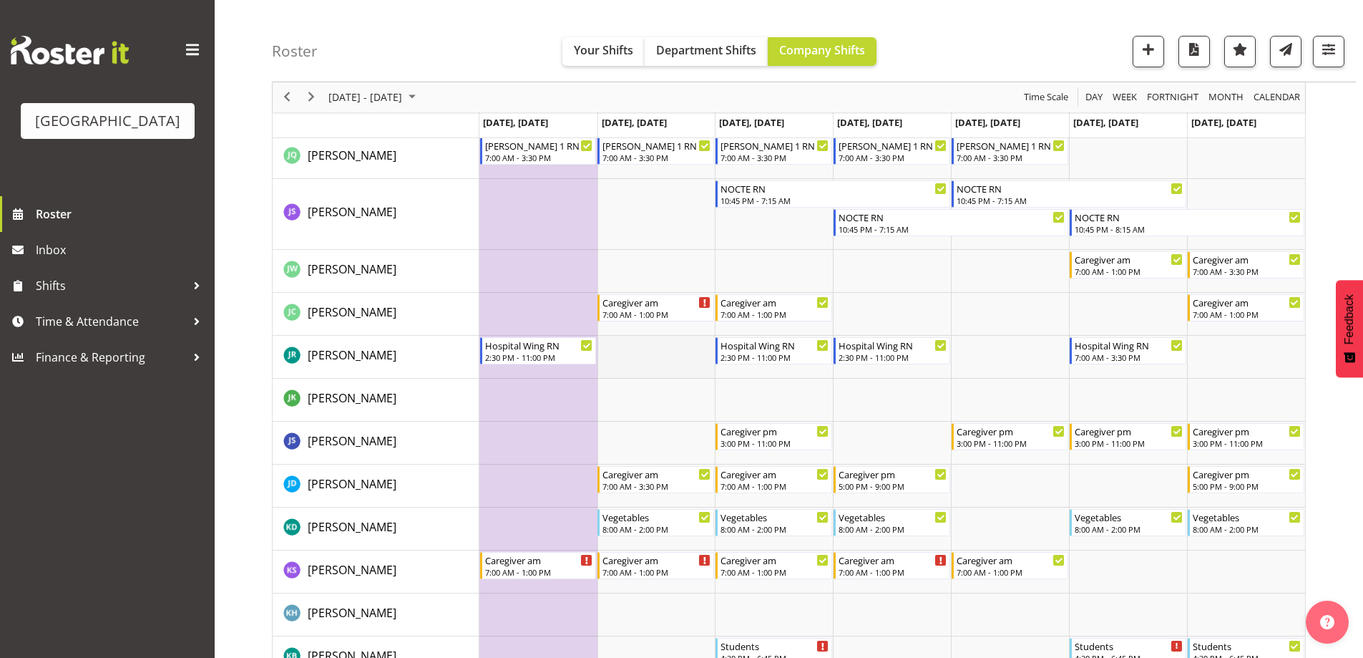
scroll to position [2362, 0]
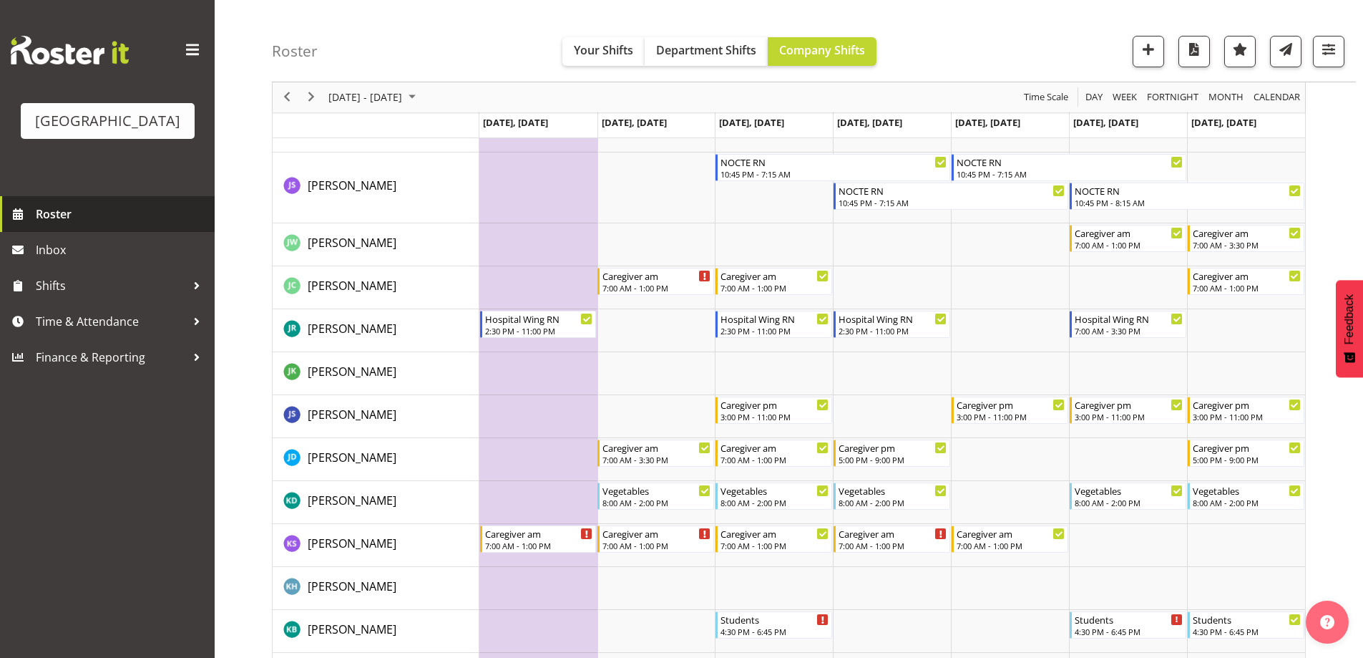
click at [83, 225] on span "Roster" at bounding box center [122, 213] width 172 height 21
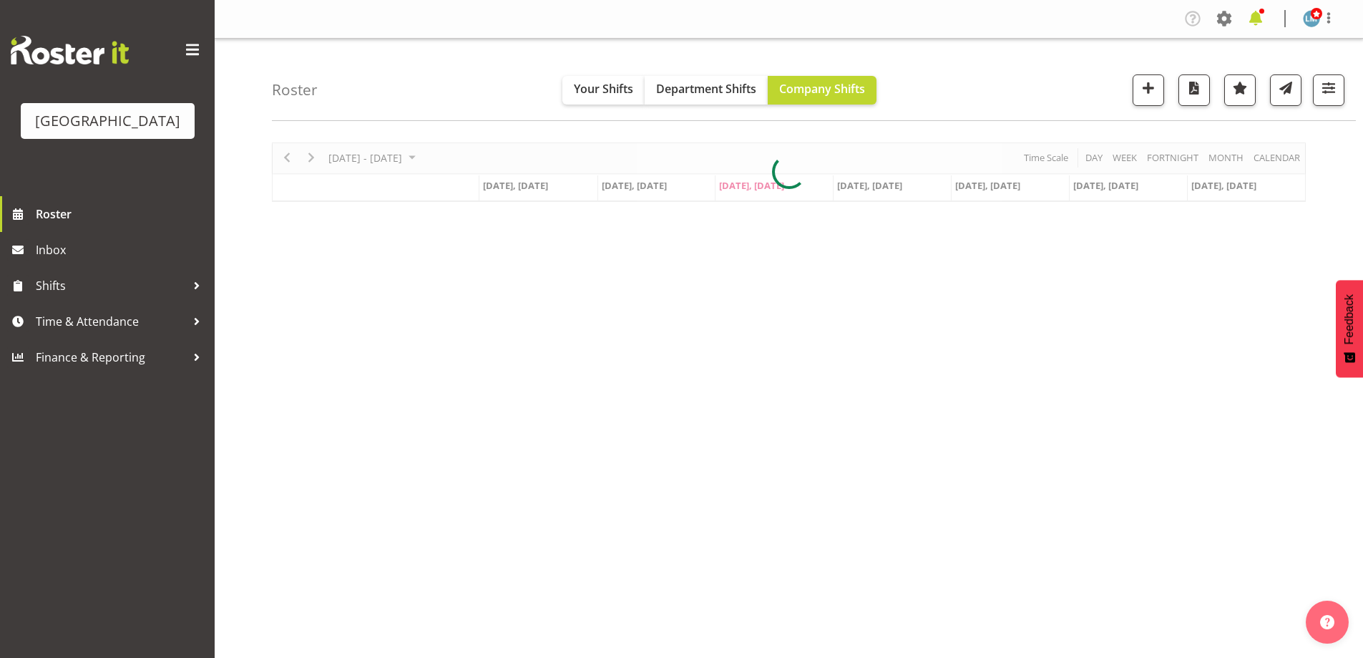
click at [1254, 21] on span at bounding box center [1255, 18] width 23 height 23
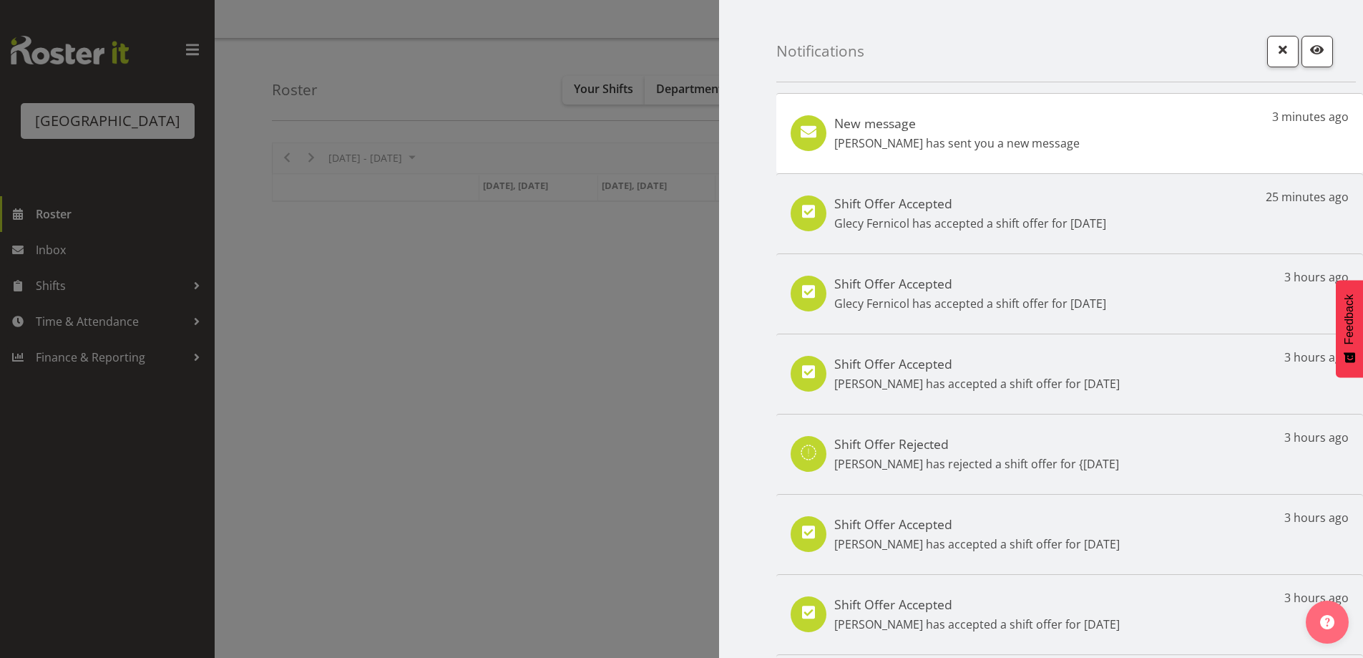
click at [1032, 138] on p "Maricon Nillo has sent you a new message" at bounding box center [956, 143] width 245 height 17
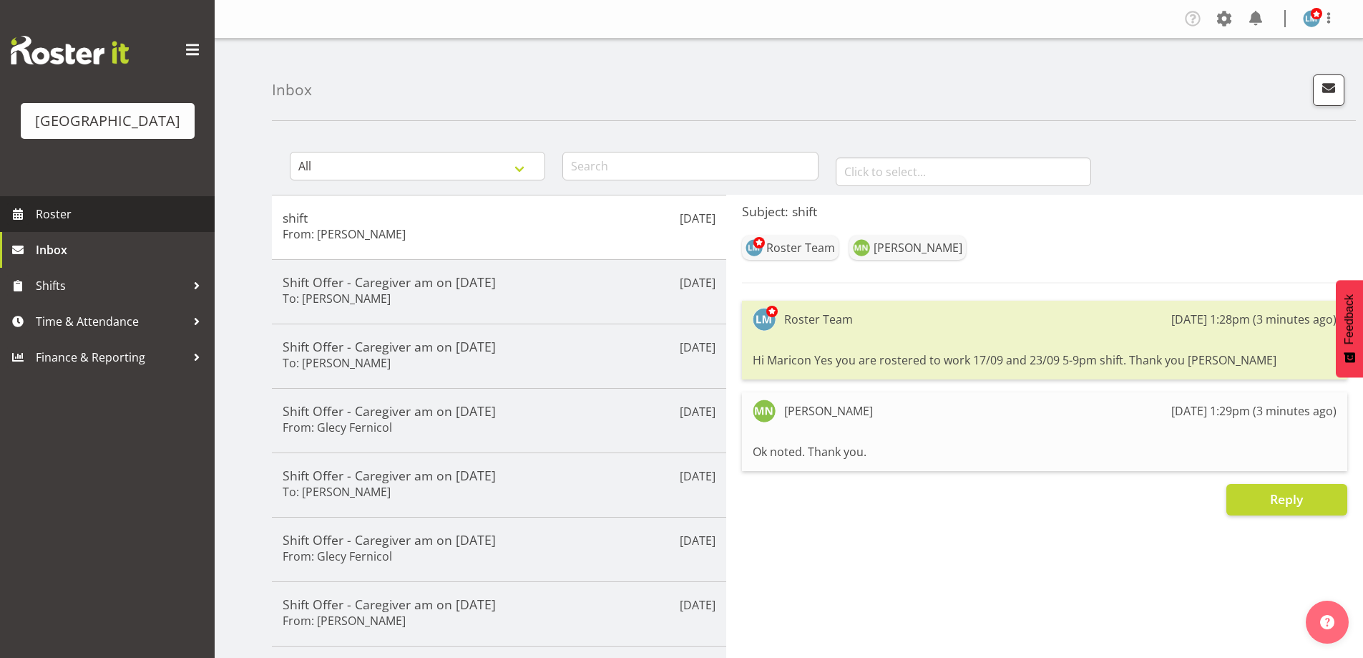
click at [36, 225] on span "Roster" at bounding box center [122, 213] width 172 height 21
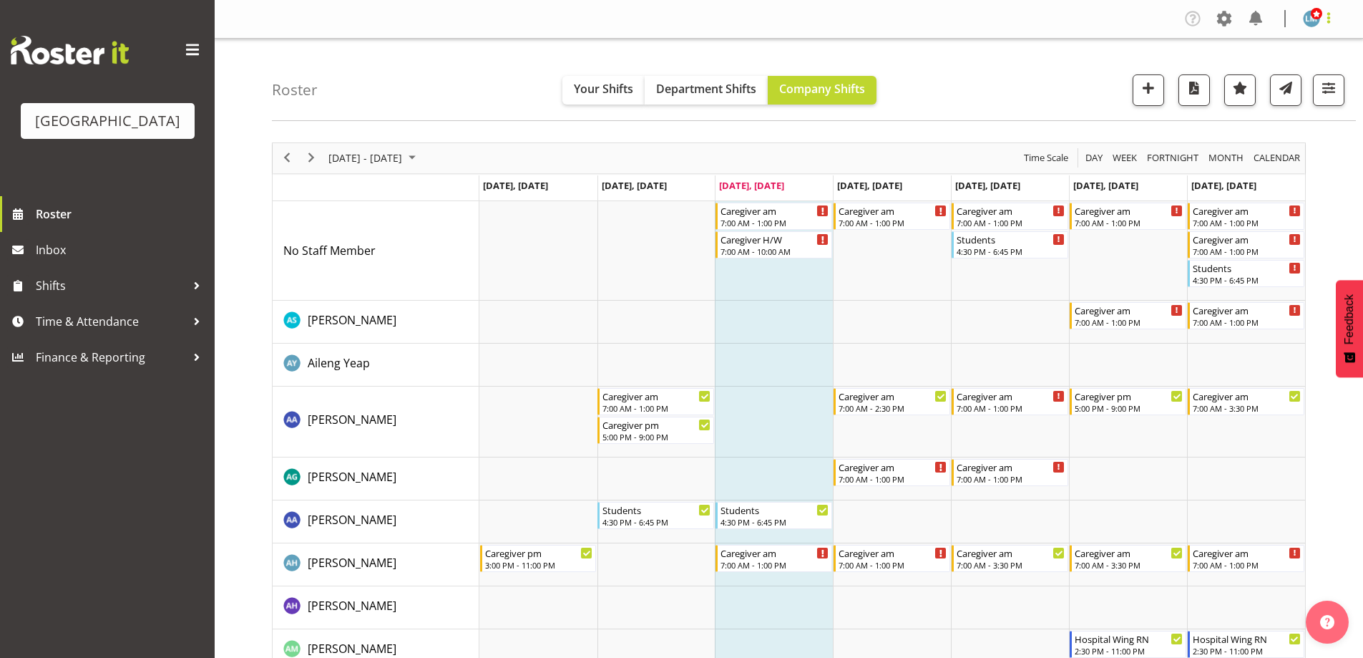
click at [1328, 19] on span at bounding box center [1328, 17] width 17 height 17
click at [1307, 73] on link "Log Out" at bounding box center [1268, 75] width 137 height 26
